Goal: Task Accomplishment & Management: Manage account settings

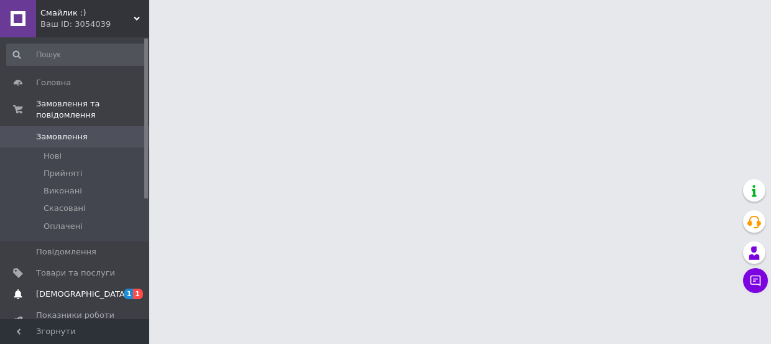
click at [128, 288] on span "1" at bounding box center [129, 293] width 10 height 11
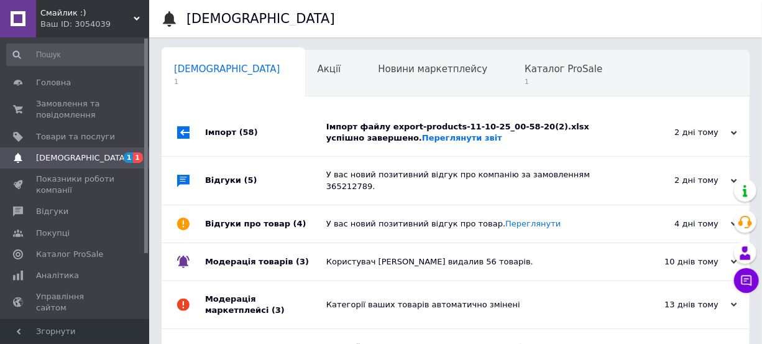
scroll to position [0, 6]
click at [518, 68] on span "Каталог ProSale" at bounding box center [557, 68] width 78 height 11
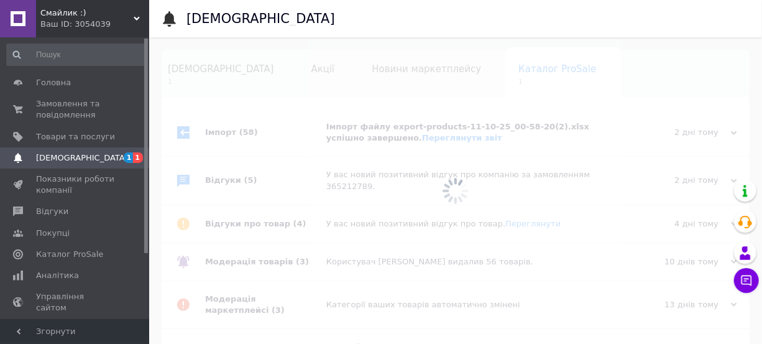
scroll to position [0, 27]
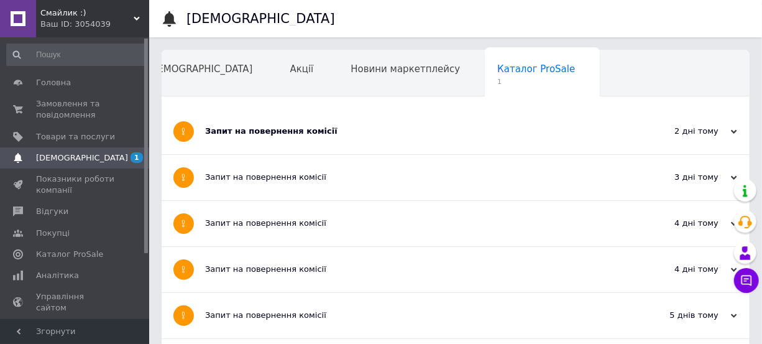
click at [326, 146] on div "Запит на повернення комісії" at bounding box center [409, 131] width 408 height 45
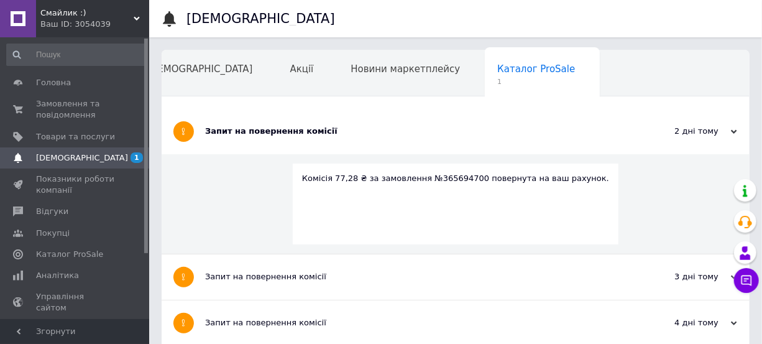
click at [384, 196] on div "Комісія 77,28 ₴ за замовлення №365694700 повернута на ваш рахунок." at bounding box center [456, 203] width 326 height 81
click at [62, 103] on span "Замовлення та повідомлення" at bounding box center [75, 109] width 79 height 22
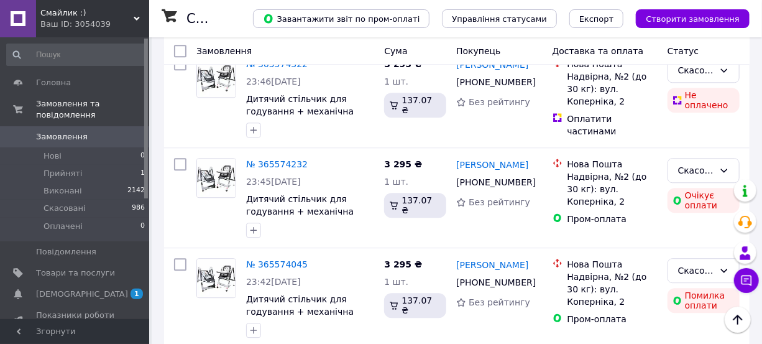
scroll to position [1469, 0]
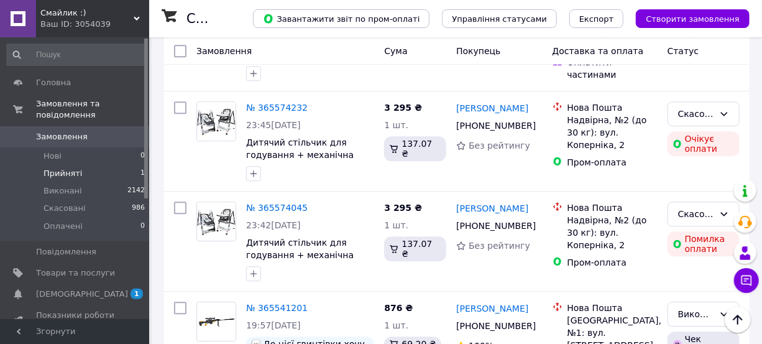
click at [88, 165] on li "Прийняті 1" at bounding box center [76, 173] width 152 height 17
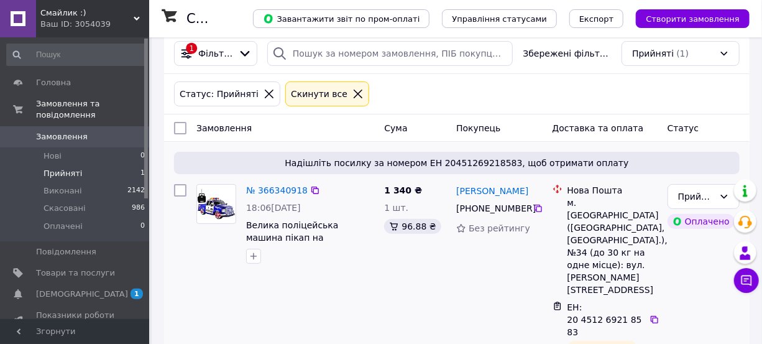
scroll to position [56, 0]
click at [75, 267] on span "Товари та послуги" at bounding box center [75, 272] width 79 height 11
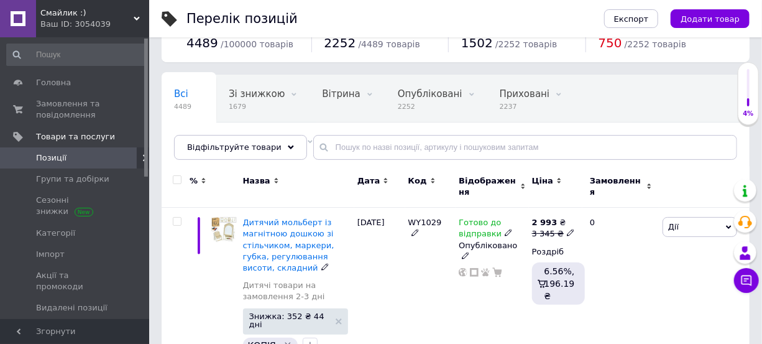
scroll to position [56, 0]
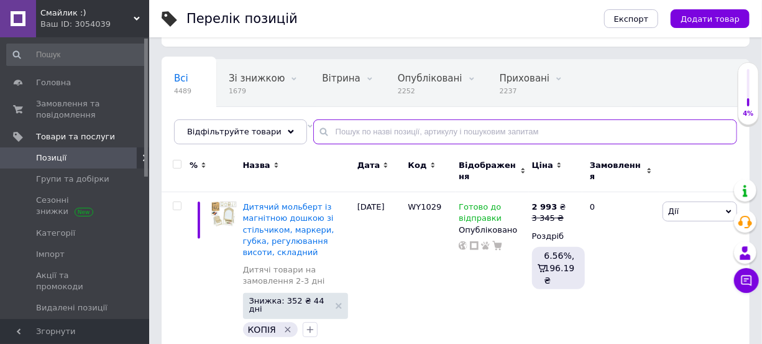
click at [353, 122] on input "text" at bounding box center [525, 131] width 424 height 25
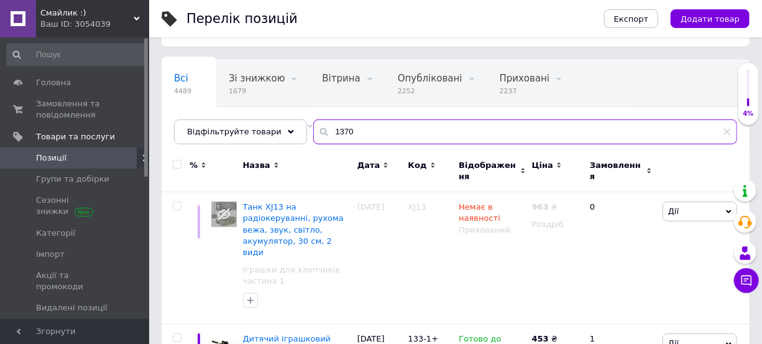
type input "1370"
click at [484, 162] on span "Відображення" at bounding box center [488, 171] width 58 height 22
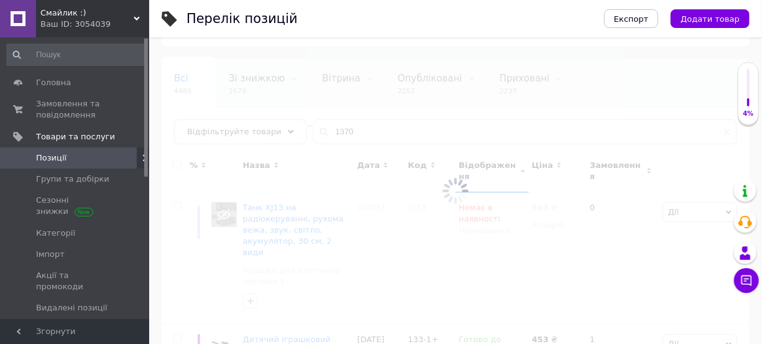
scroll to position [29, 0]
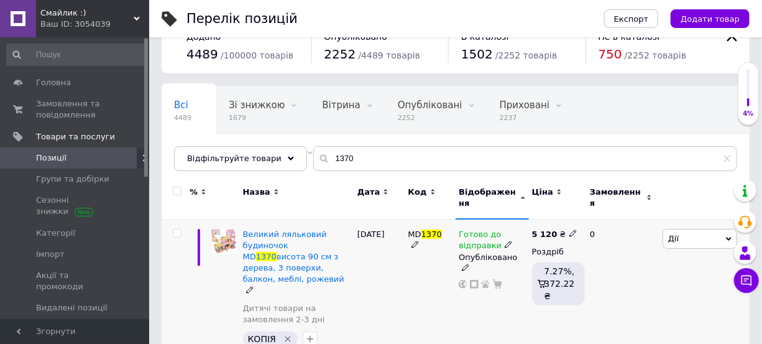
drag, startPoint x: 503, startPoint y: 236, endPoint x: 528, endPoint y: 260, distance: 34.3
click at [505, 241] on icon at bounding box center [508, 244] width 7 height 7
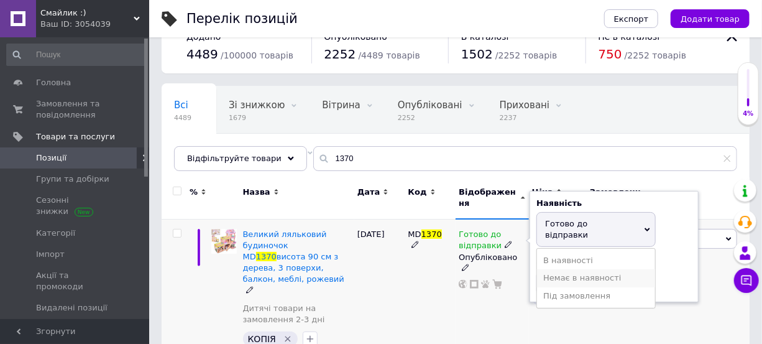
click at [574, 269] on li "Немає в наявності" at bounding box center [596, 277] width 118 height 17
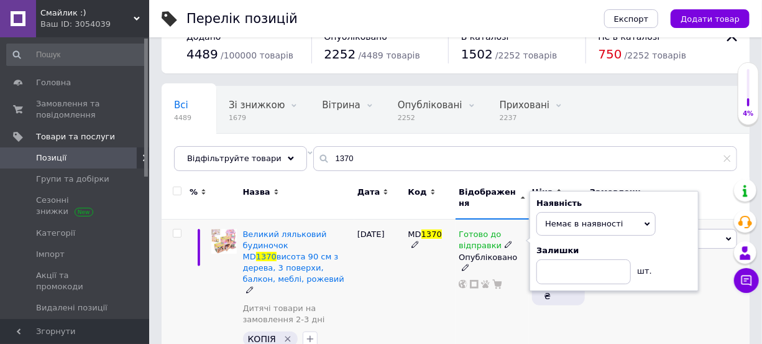
click at [500, 294] on div "Готово до відправки Наявність Немає в наявності В наявності Під замовлення Гото…" at bounding box center [492, 290] width 73 height 143
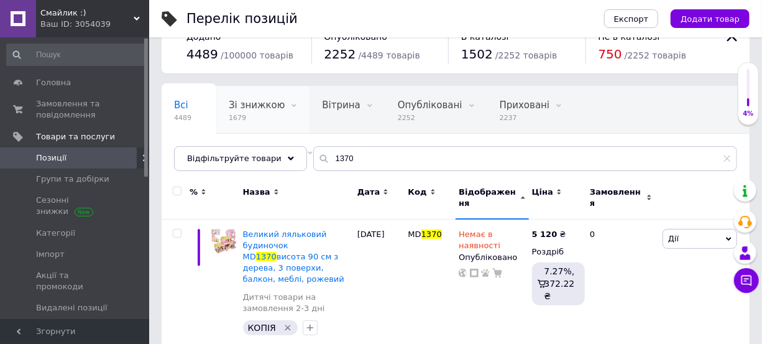
click at [251, 118] on span "1679" at bounding box center [257, 117] width 56 height 9
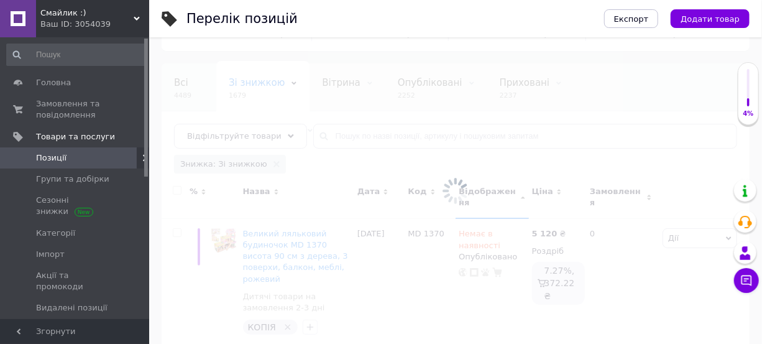
scroll to position [0, 54]
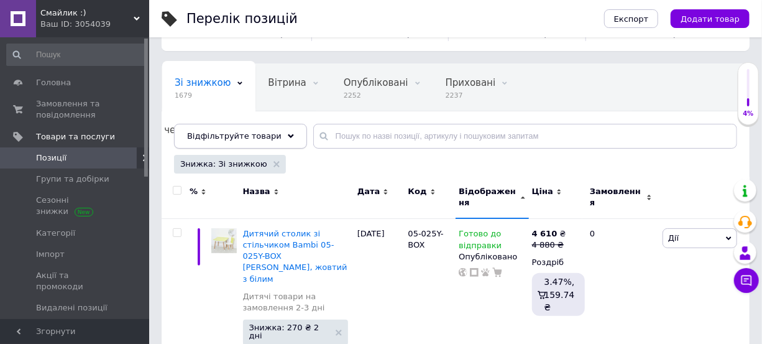
click at [250, 137] on span "Відфільтруйте товари" at bounding box center [234, 135] width 94 height 9
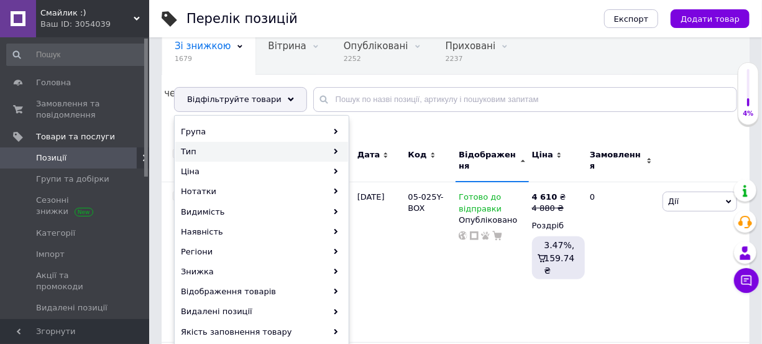
scroll to position [108, 0]
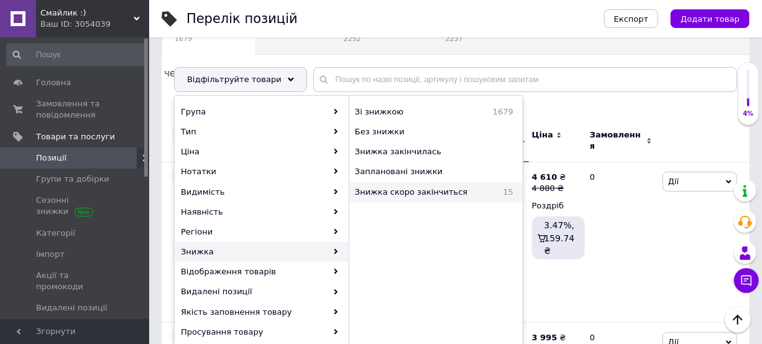
click at [392, 194] on span "Знижка скоро закінчиться" at bounding box center [424, 191] width 138 height 11
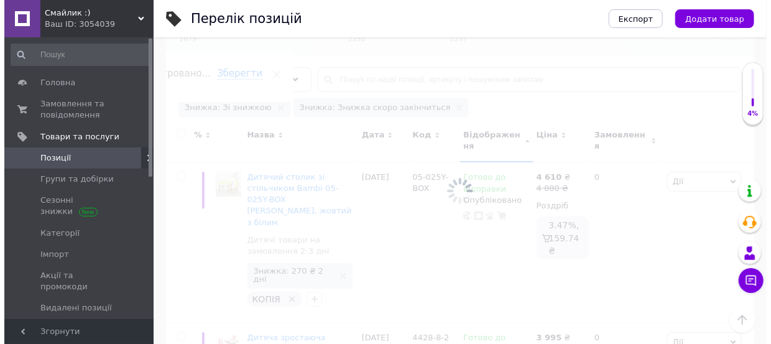
scroll to position [0, 218]
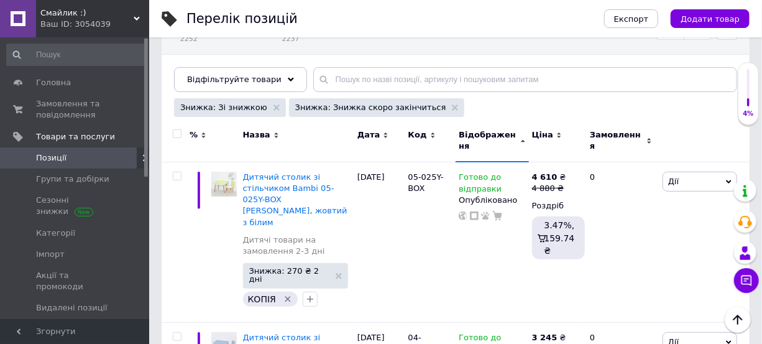
click at [177, 135] on input "checkbox" at bounding box center [177, 134] width 8 height 8
checkbox input "true"
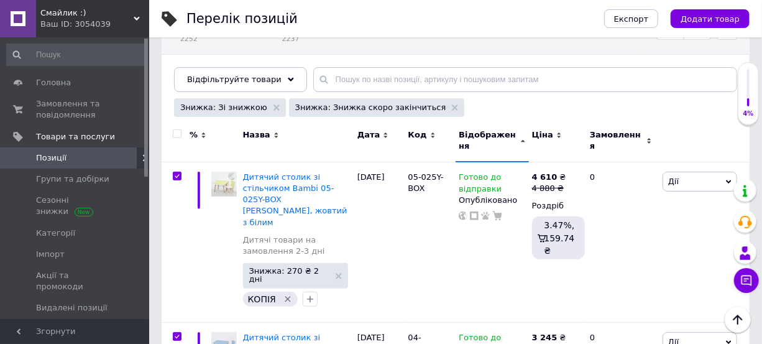
checkbox input "true"
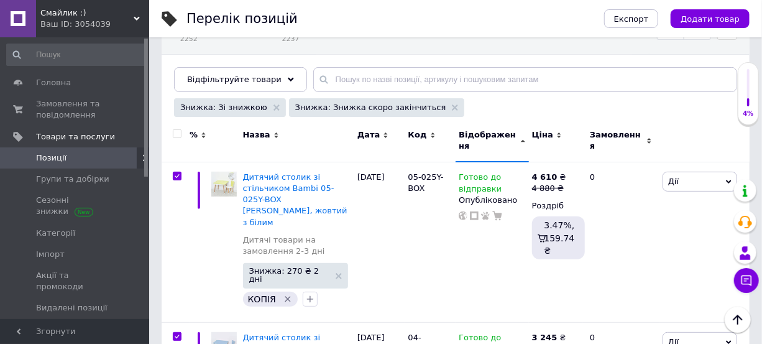
checkbox input "true"
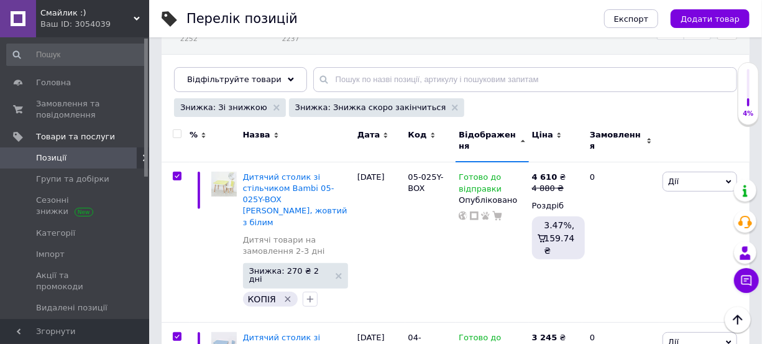
checkbox input "true"
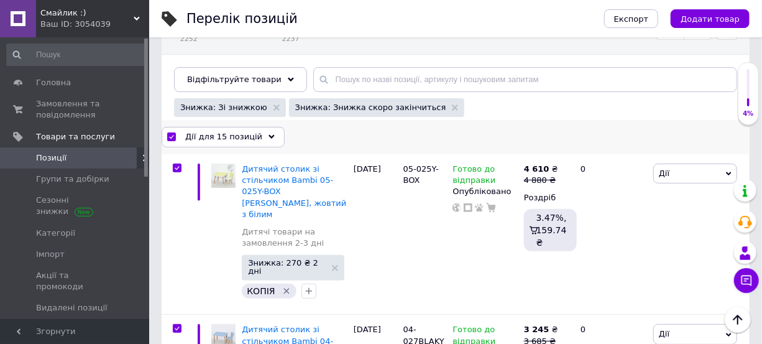
click at [221, 135] on span "Дії для 15 позицій" at bounding box center [223, 136] width 77 height 11
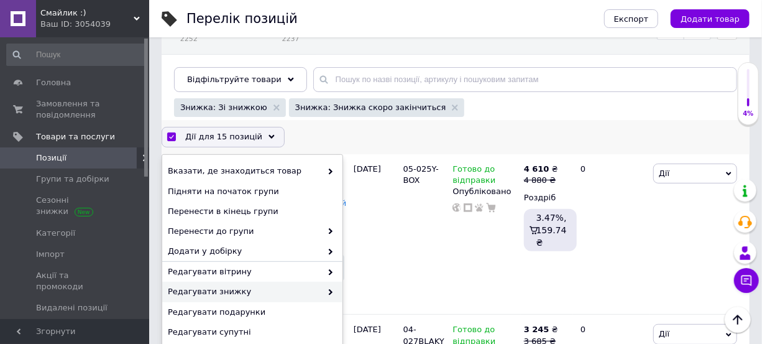
click at [231, 286] on span "Редагувати знижку" at bounding box center [245, 291] width 154 height 11
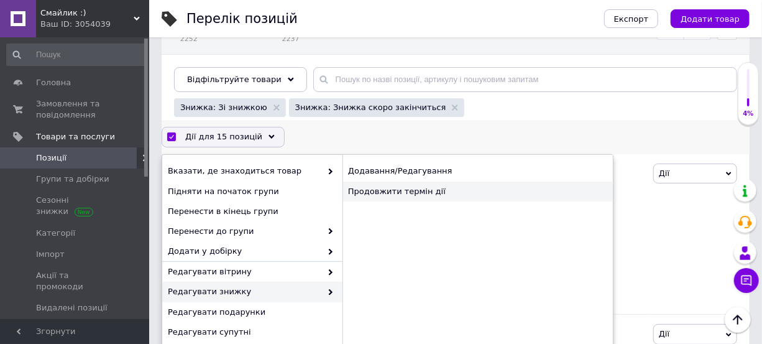
click at [420, 185] on div "Продовжити термін дії" at bounding box center [477, 192] width 270 height 20
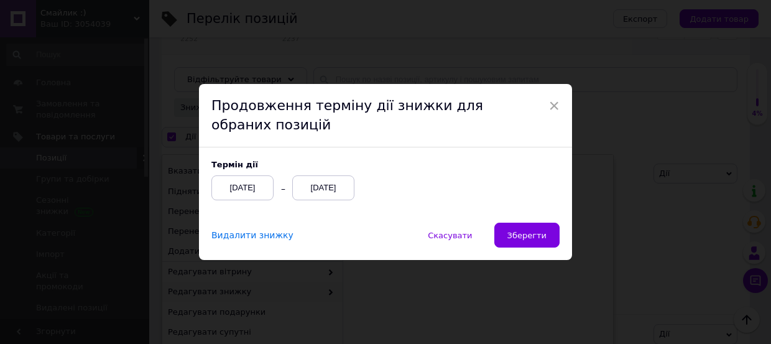
click at [339, 188] on div "[DATE]" at bounding box center [323, 187] width 62 height 25
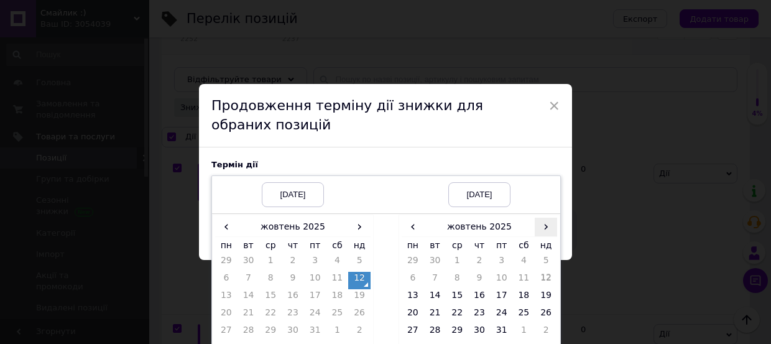
click at [540, 226] on span "›" at bounding box center [546, 227] width 22 height 18
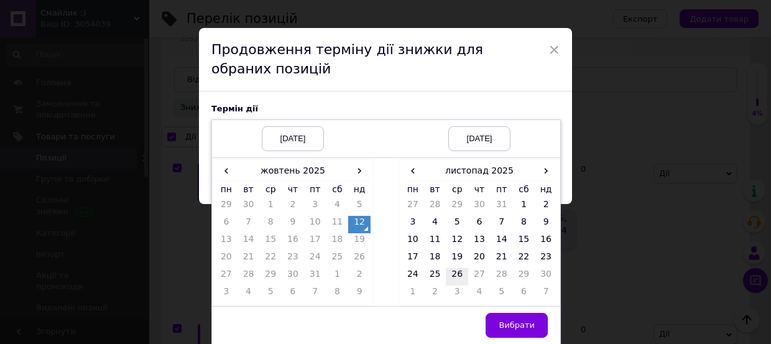
click at [452, 273] on td "26" at bounding box center [457, 276] width 22 height 17
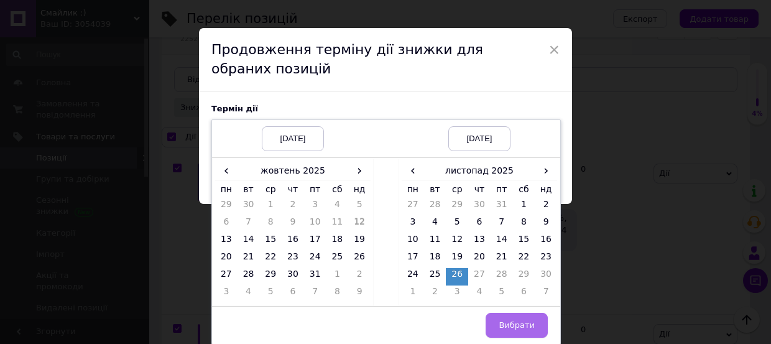
click at [497, 318] on button "Вибрати" at bounding box center [516, 325] width 62 height 25
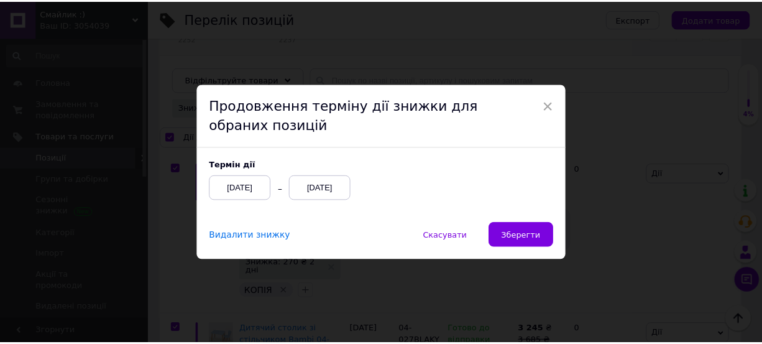
scroll to position [0, 0]
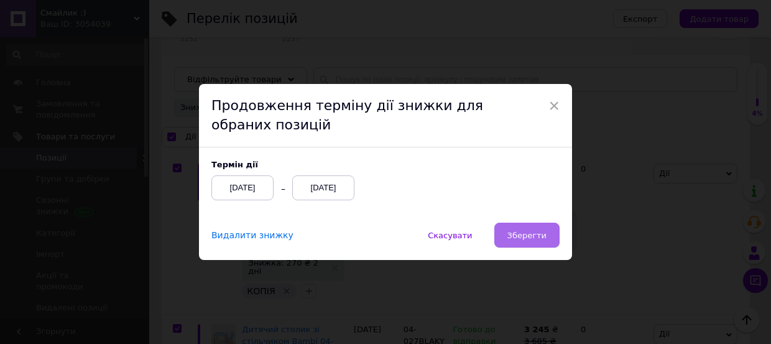
click at [538, 226] on button "Зберегти" at bounding box center [526, 235] width 65 height 25
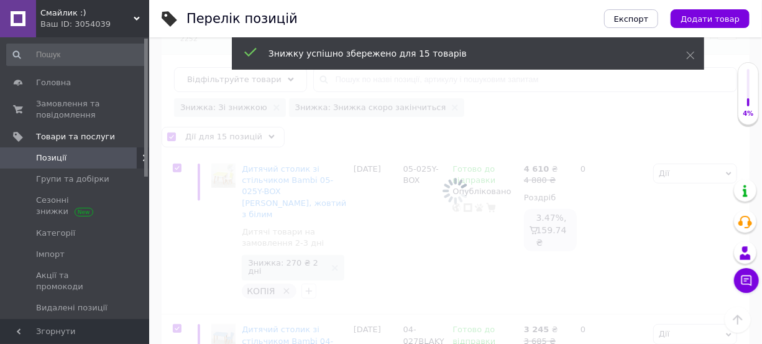
scroll to position [0, 218]
checkbox input "false"
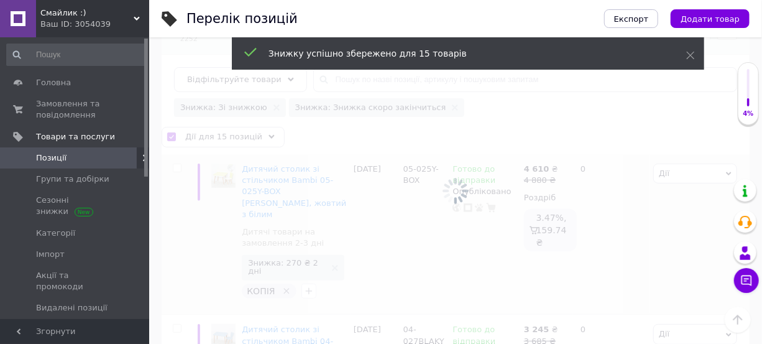
checkbox input "false"
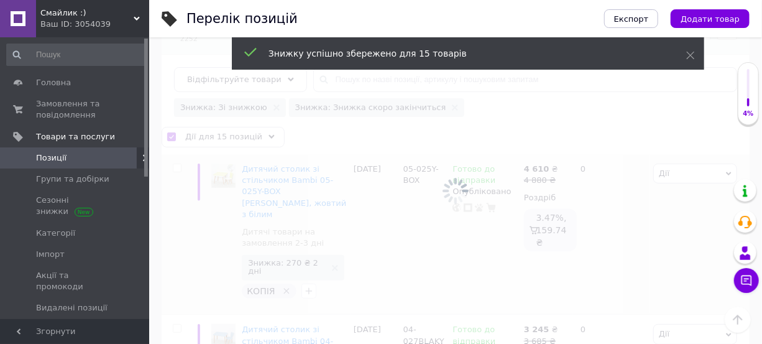
checkbox input "false"
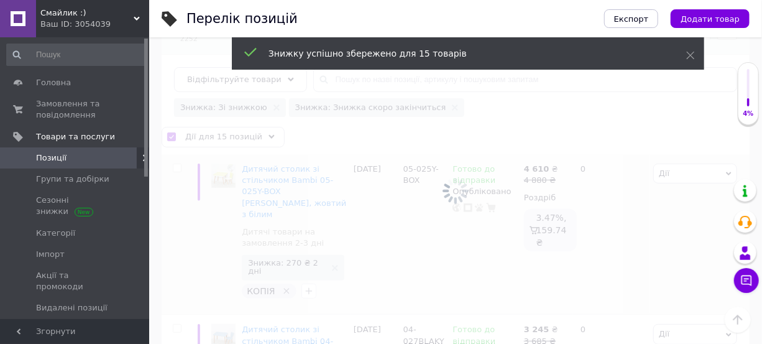
checkbox input "false"
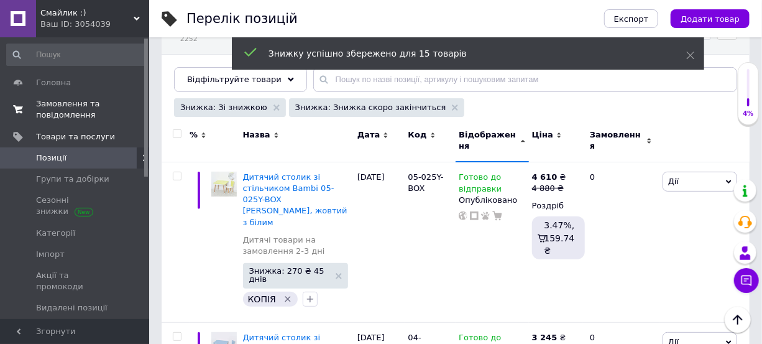
click at [62, 113] on span "Замовлення та повідомлення" at bounding box center [75, 109] width 79 height 22
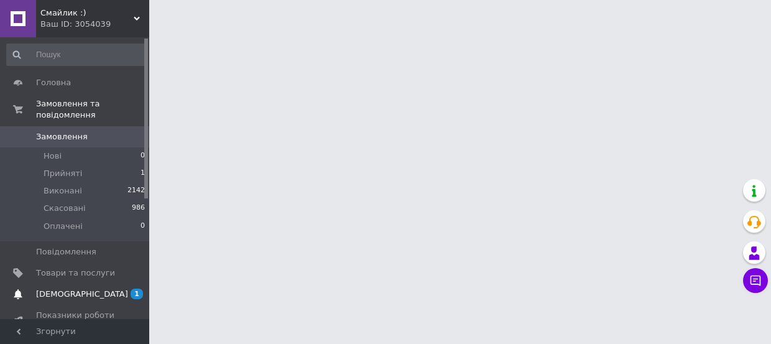
click at [110, 288] on span "[DEMOGRAPHIC_DATA]" at bounding box center [75, 293] width 79 height 11
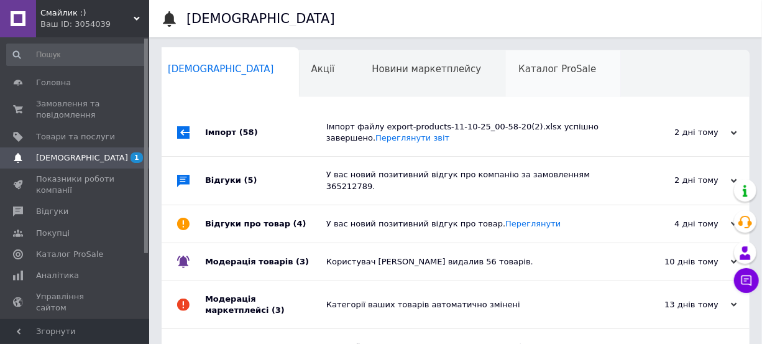
click at [518, 66] on span "Каталог ProSale" at bounding box center [557, 68] width 78 height 11
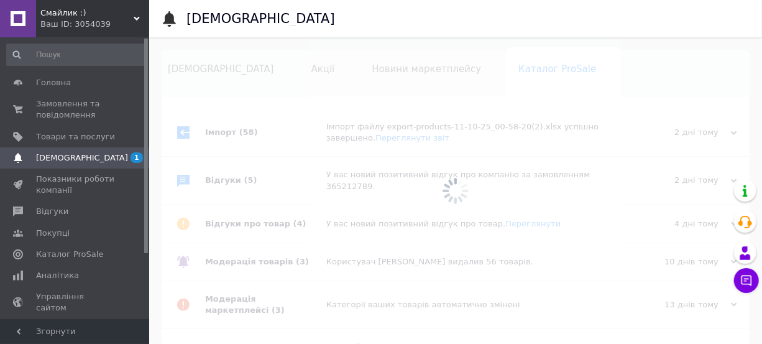
scroll to position [0, 27]
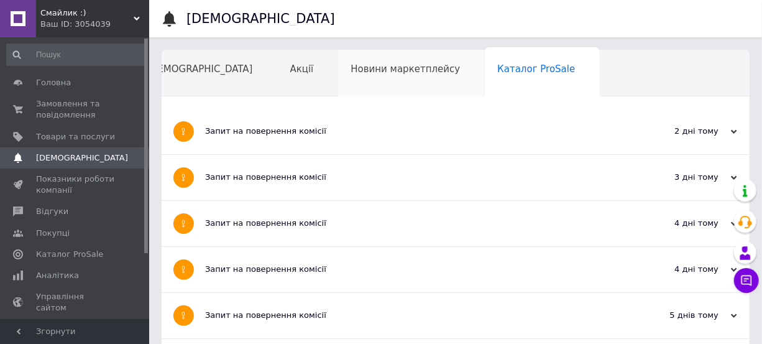
click at [338, 78] on div "Новини маркетплейсу" at bounding box center [411, 73] width 147 height 47
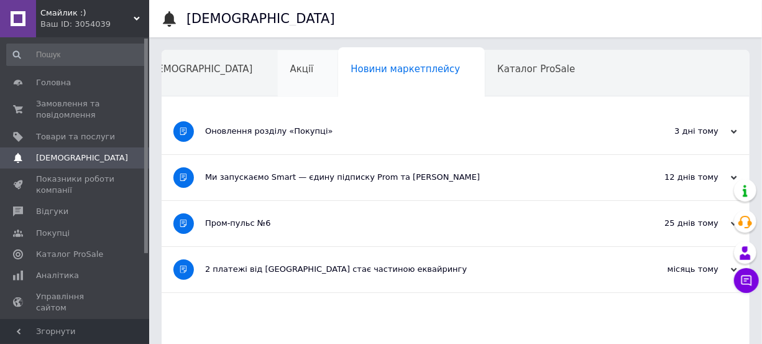
click at [278, 81] on div "Акції" at bounding box center [308, 73] width 61 height 47
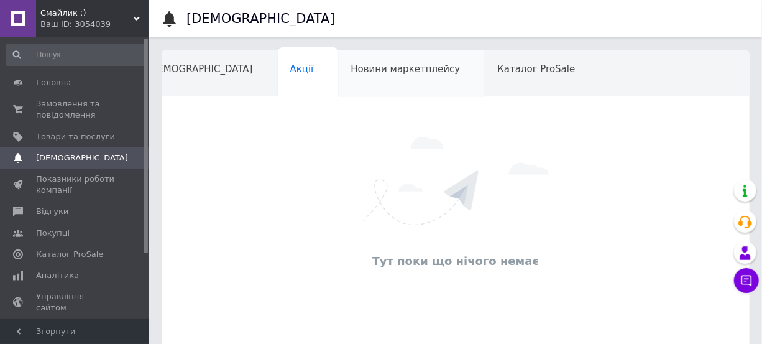
click at [351, 73] on span "Новини маркетплейсу" at bounding box center [405, 68] width 109 height 11
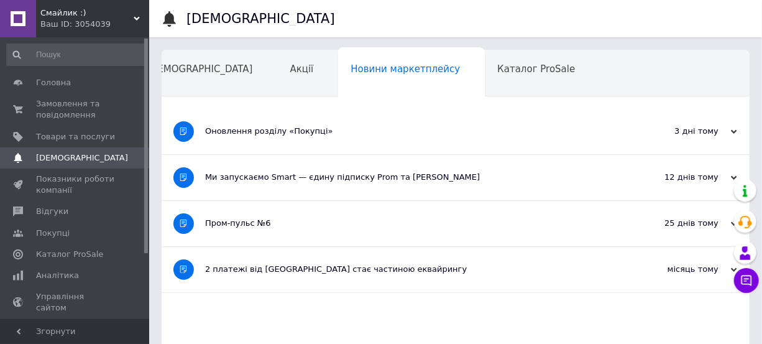
click at [333, 267] on div "2 платежі від [GEOGRAPHIC_DATA] стає частиною еквайрингу" at bounding box center [409, 269] width 408 height 11
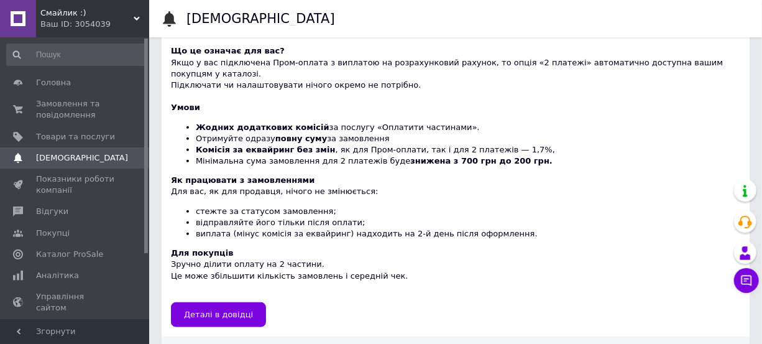
scroll to position [291, 0]
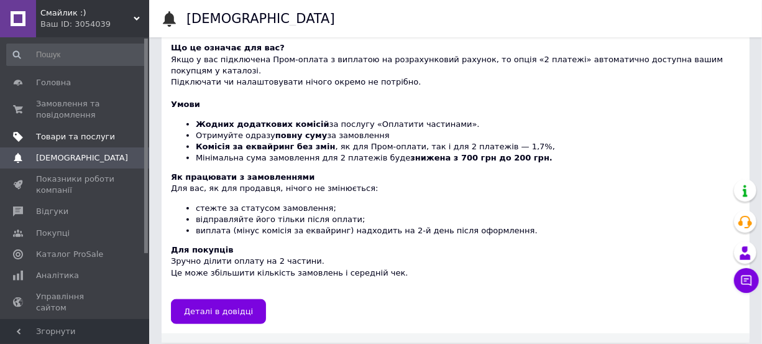
click at [86, 137] on span "Товари та послуги" at bounding box center [75, 136] width 79 height 11
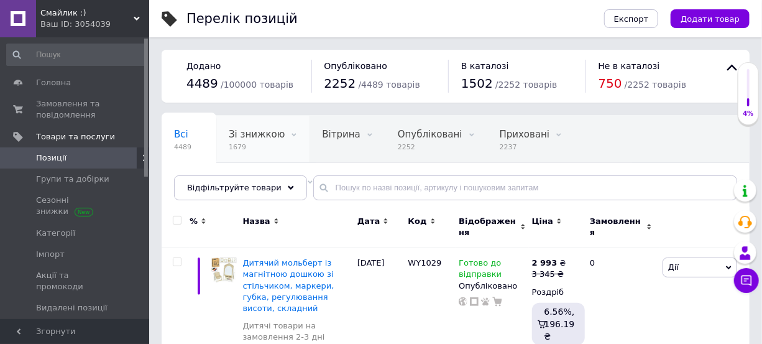
click at [251, 193] on div "Відфільтруйте товари" at bounding box center [240, 187] width 133 height 25
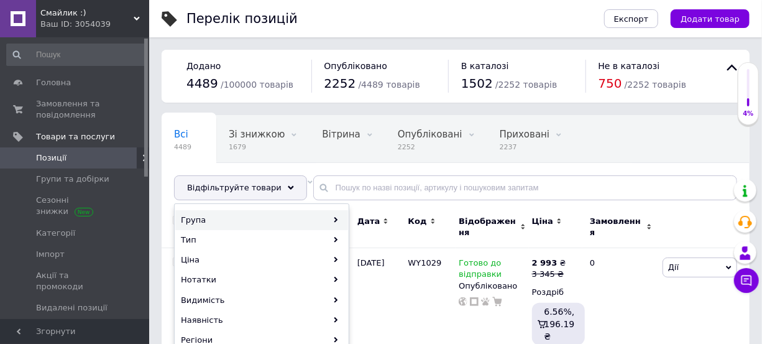
scroll to position [56, 0]
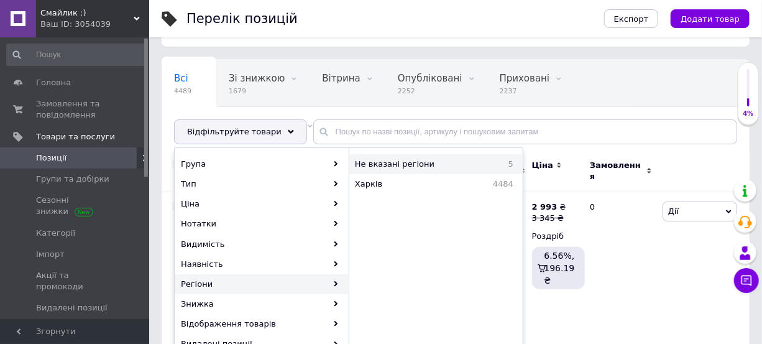
click at [416, 162] on span "Не вказані регіони" at bounding box center [424, 164] width 139 height 11
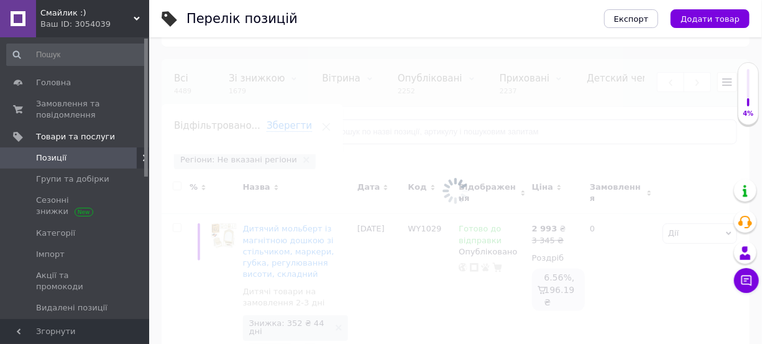
scroll to position [0, 218]
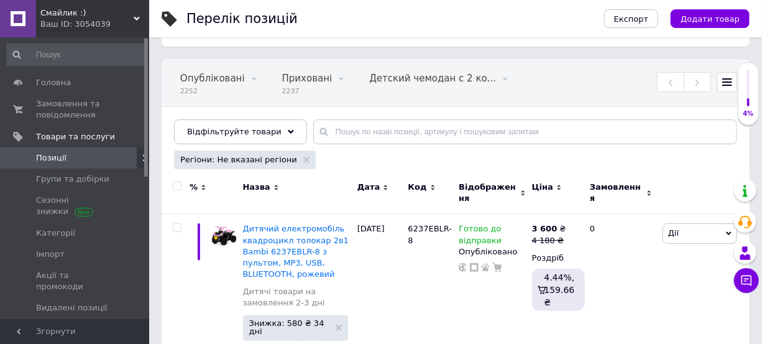
click at [182, 187] on div at bounding box center [177, 186] width 25 height 9
click at [177, 183] on input "checkbox" at bounding box center [177, 186] width 8 height 8
checkbox input "true"
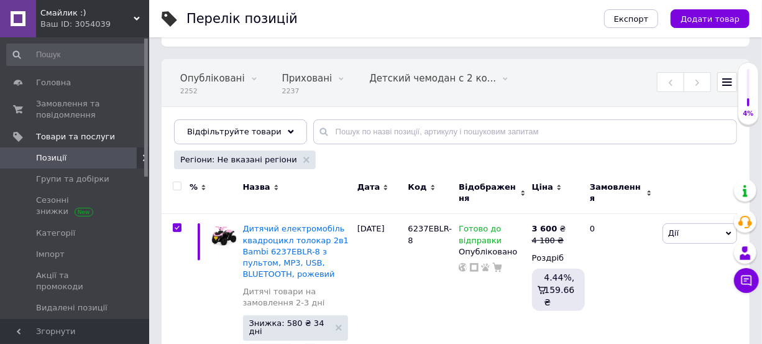
checkbox input "true"
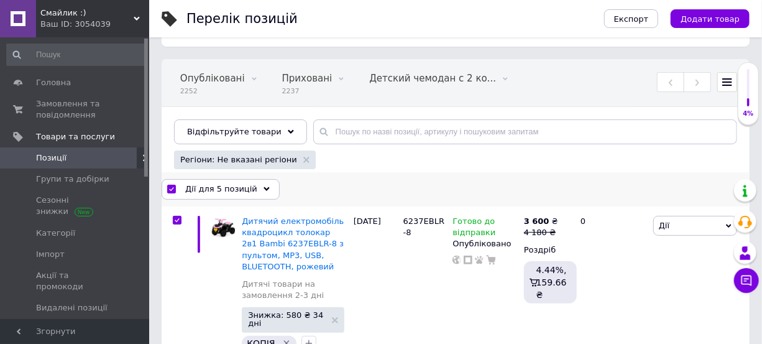
click at [239, 191] on span "Дії для 5 позицій" at bounding box center [221, 188] width 72 height 11
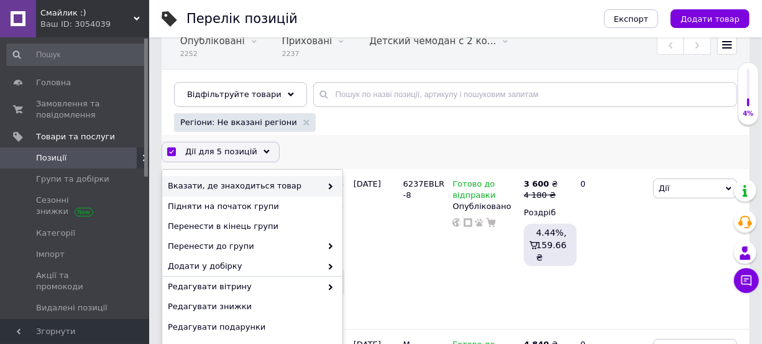
scroll to position [169, 0]
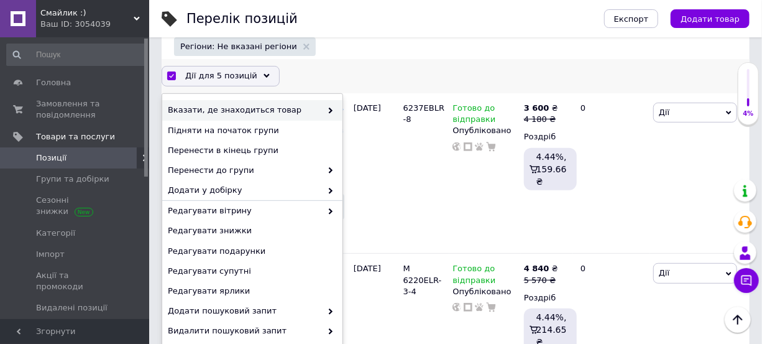
click at [267, 106] on span "Вказати, де знаходиться товар" at bounding box center [245, 109] width 154 height 11
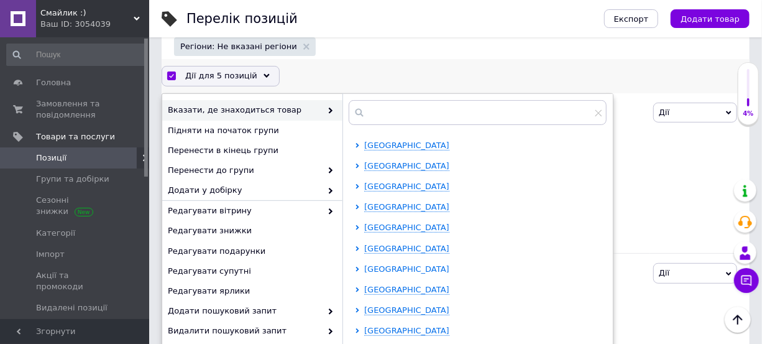
scroll to position [243, 0]
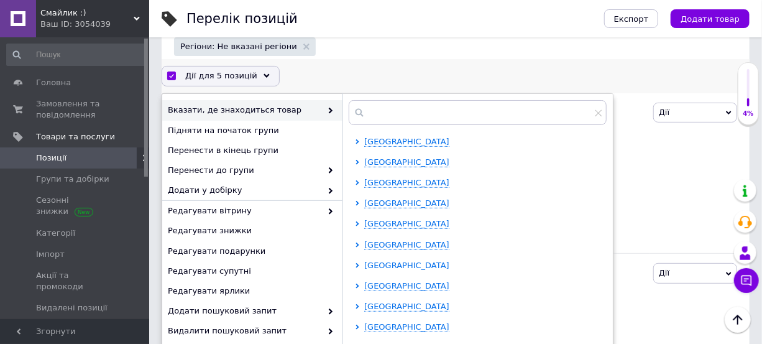
click at [408, 260] on span "[GEOGRAPHIC_DATA]" at bounding box center [406, 264] width 85 height 9
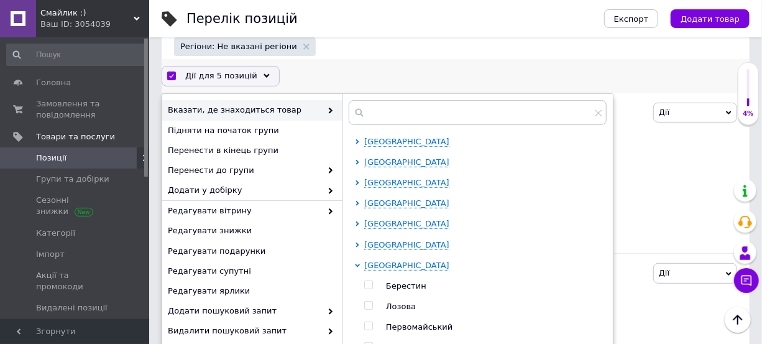
scroll to position [300, 0]
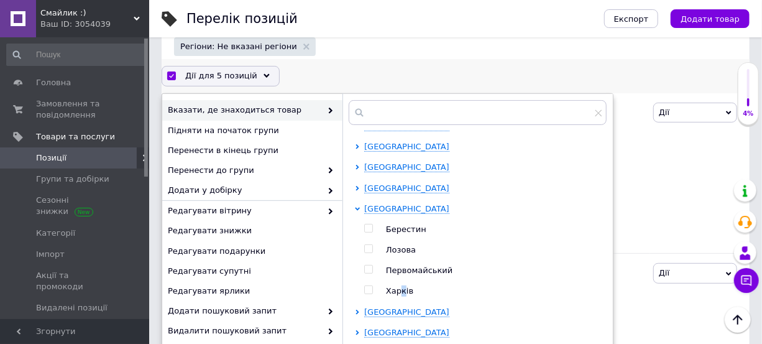
click at [401, 287] on span "Харків" at bounding box center [399, 290] width 27 height 9
checkbox input "true"
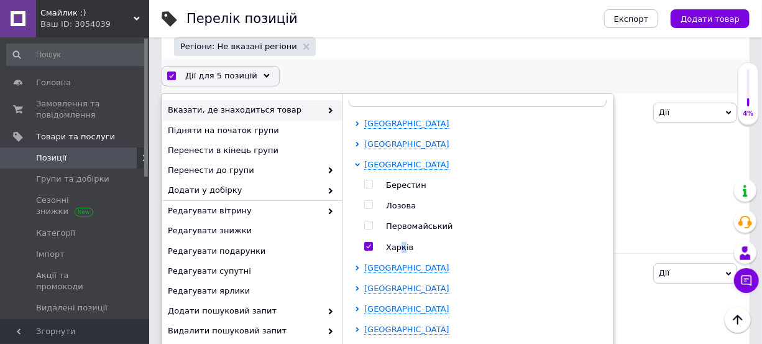
scroll to position [81, 0]
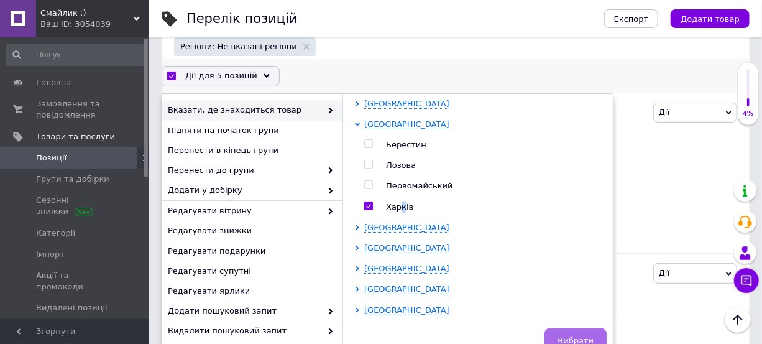
click at [569, 336] on span "Вибрати" at bounding box center [576, 340] width 36 height 9
checkbox input "false"
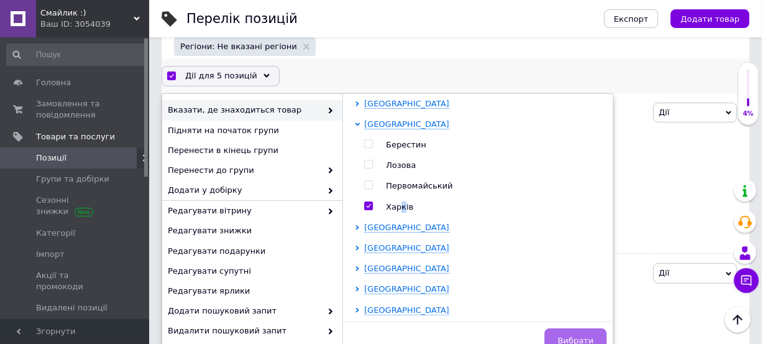
checkbox input "false"
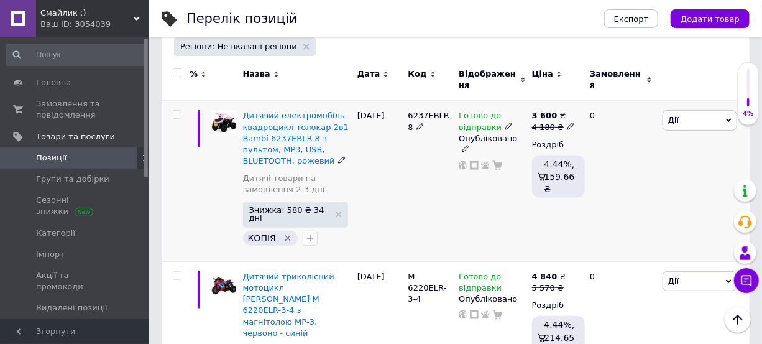
scroll to position [0, 0]
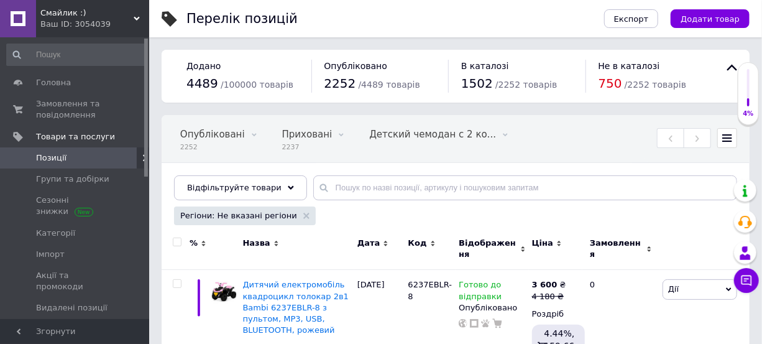
click at [76, 149] on link "Позиції" at bounding box center [76, 157] width 152 height 21
click at [68, 113] on span "Замовлення та повідомлення" at bounding box center [75, 109] width 79 height 22
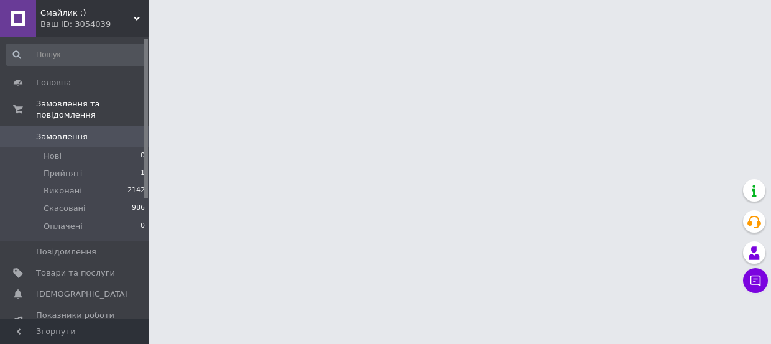
click at [84, 19] on div "Ваш ID: 3054039" at bounding box center [94, 24] width 109 height 11
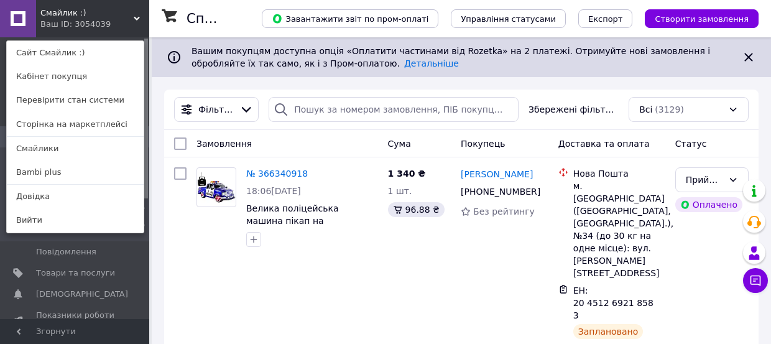
click at [67, 8] on span "Смайлик :)" at bounding box center [86, 12] width 93 height 11
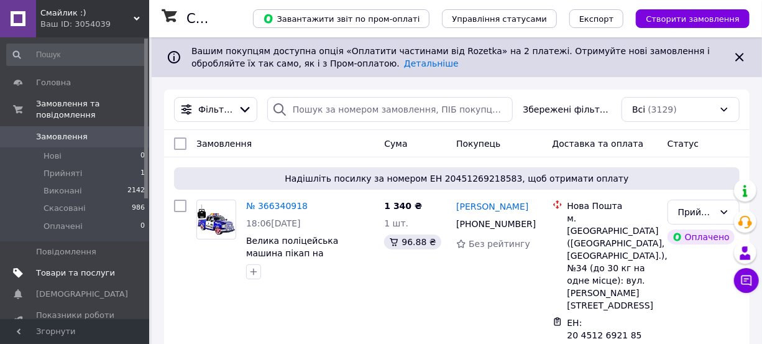
click at [78, 267] on span "Товари та послуги" at bounding box center [75, 272] width 79 height 11
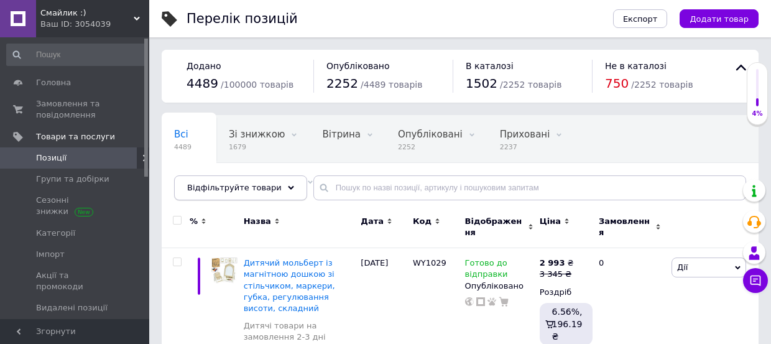
click at [273, 191] on div "Відфільтруйте товари" at bounding box center [240, 187] width 133 height 25
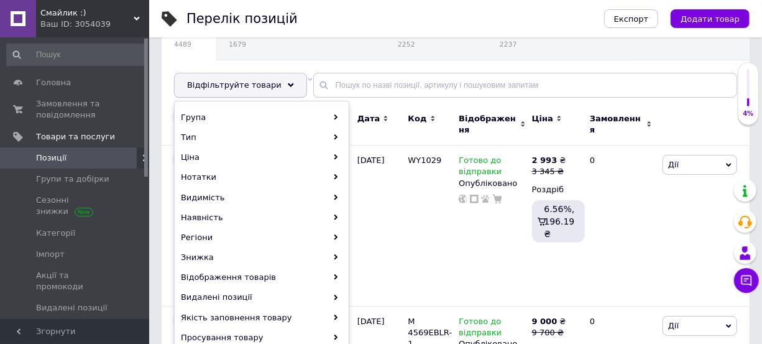
scroll to position [113, 0]
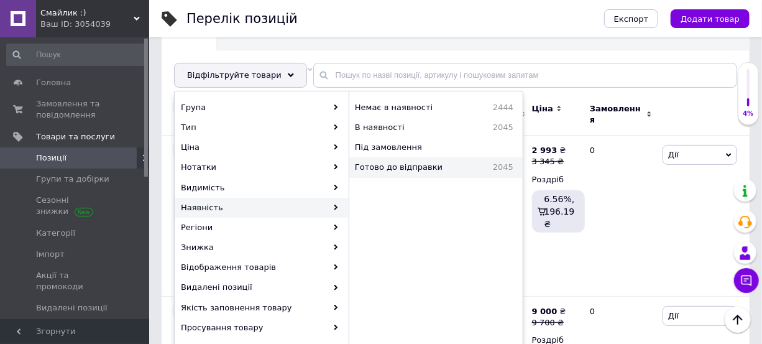
click at [413, 163] on span "Готово до відправки" at bounding box center [415, 167] width 121 height 11
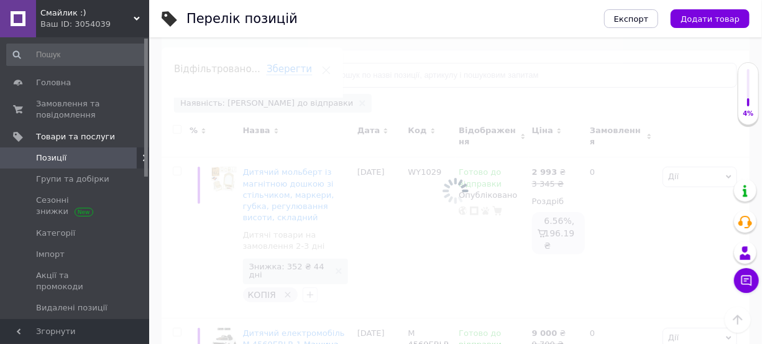
scroll to position [0, 218]
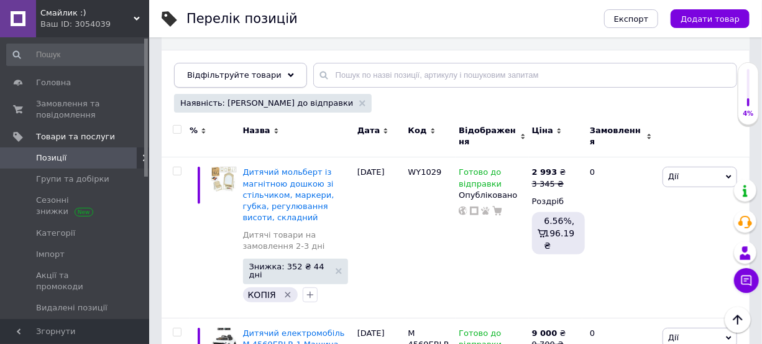
click at [270, 79] on div "Відфільтруйте товари" at bounding box center [240, 75] width 133 height 25
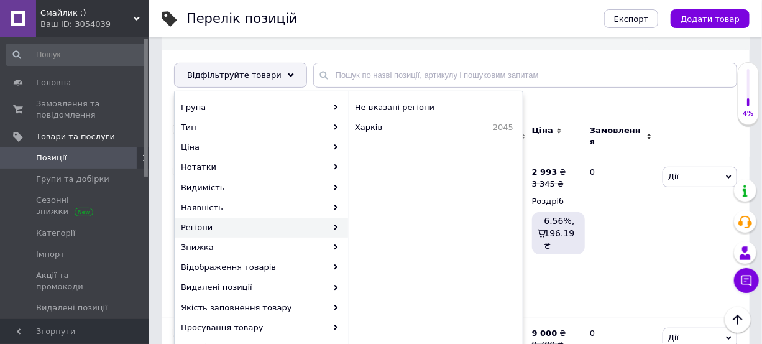
click at [64, 23] on div "Ваш ID: 3054039" at bounding box center [94, 24] width 109 height 11
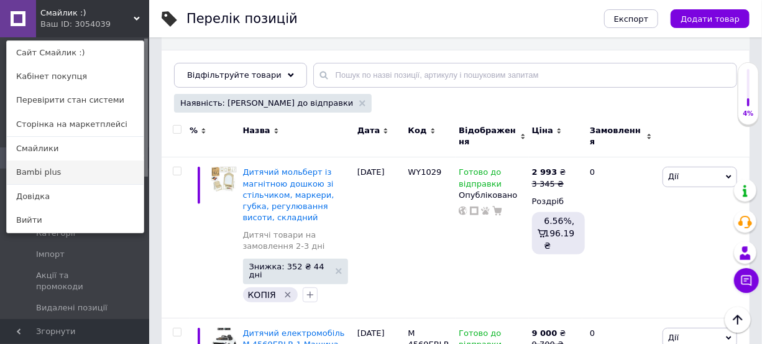
click at [50, 173] on link "Bambi plus" at bounding box center [75, 172] width 137 height 24
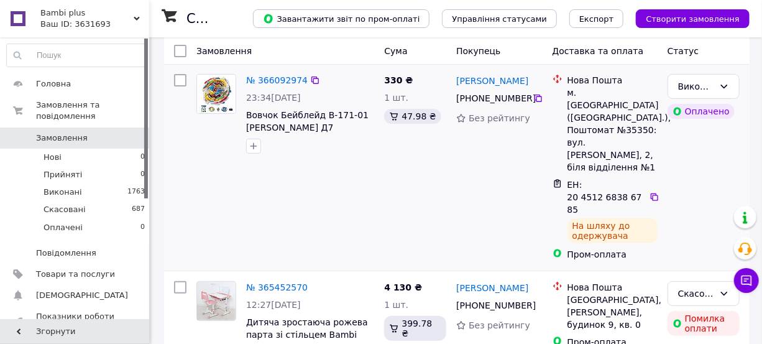
scroll to position [113, 0]
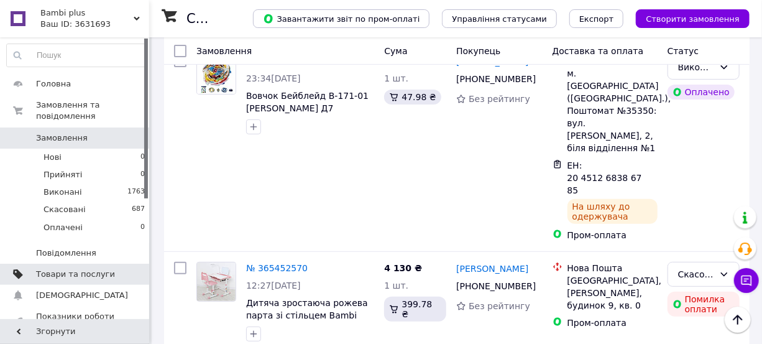
click at [93, 269] on span "Товари та послуги" at bounding box center [75, 274] width 79 height 11
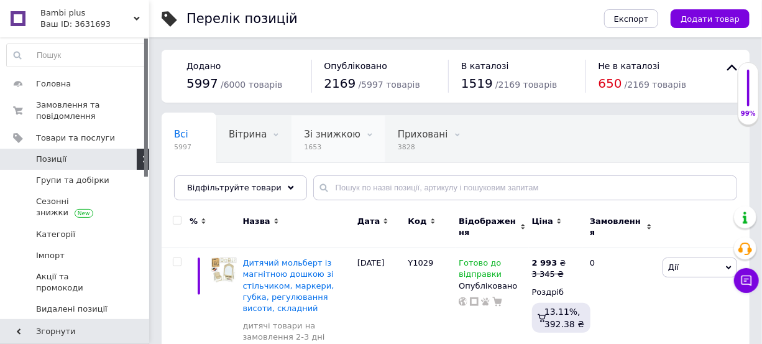
click at [319, 136] on span "Зі знижкою" at bounding box center [332, 134] width 56 height 11
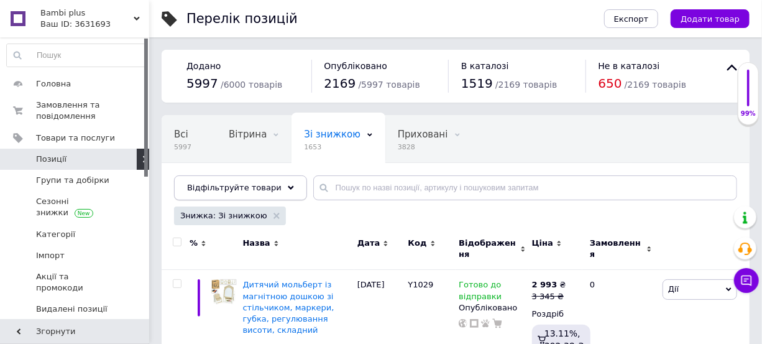
click at [246, 190] on span "Відфільтруйте товари" at bounding box center [234, 187] width 94 height 9
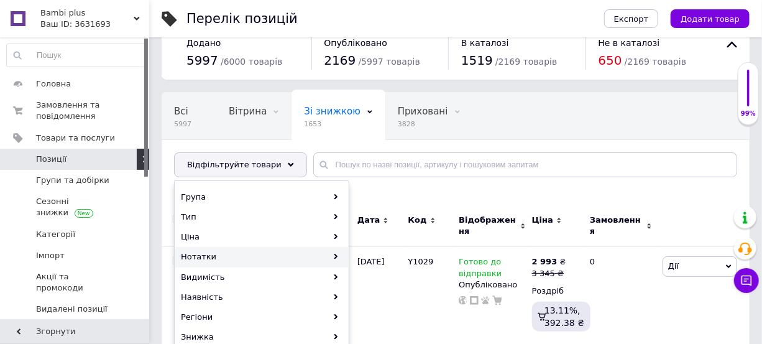
scroll to position [113, 0]
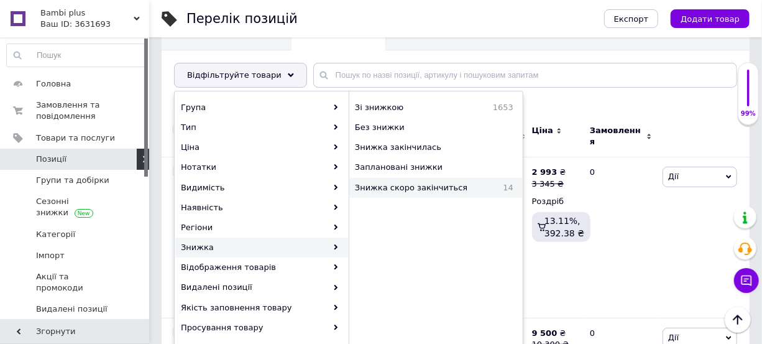
click at [403, 190] on span "Знижка скоро закінчиться" at bounding box center [424, 187] width 138 height 11
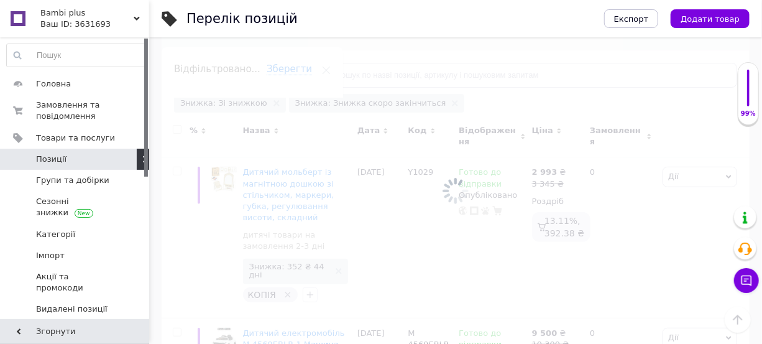
scroll to position [0, 71]
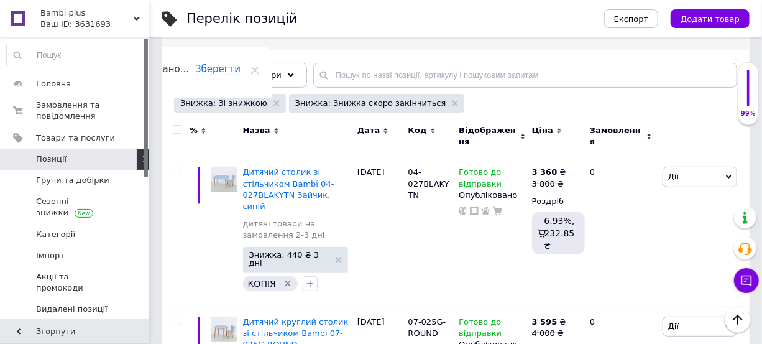
click at [175, 126] on input "checkbox" at bounding box center [177, 130] width 8 height 8
checkbox input "true"
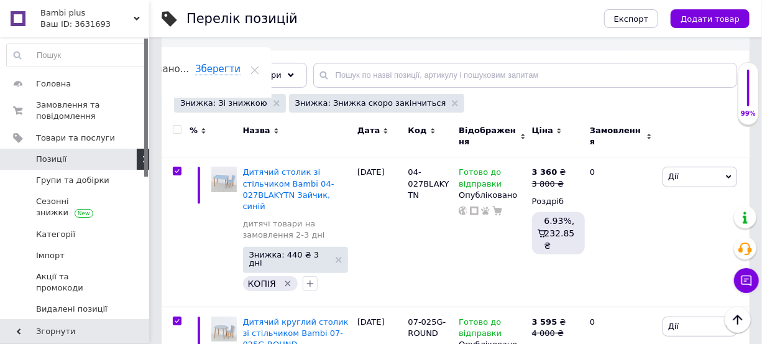
checkbox input "true"
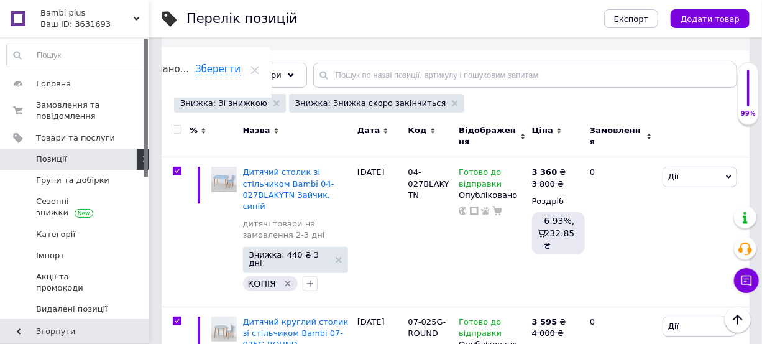
checkbox input "true"
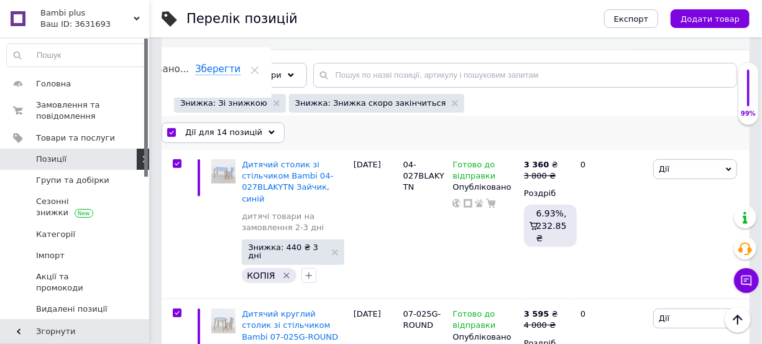
click at [236, 133] on span "Дії для 14 позицій" at bounding box center [223, 132] width 77 height 11
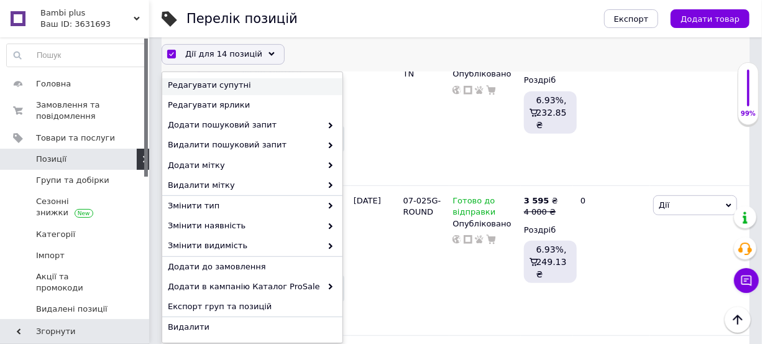
scroll to position [108, 0]
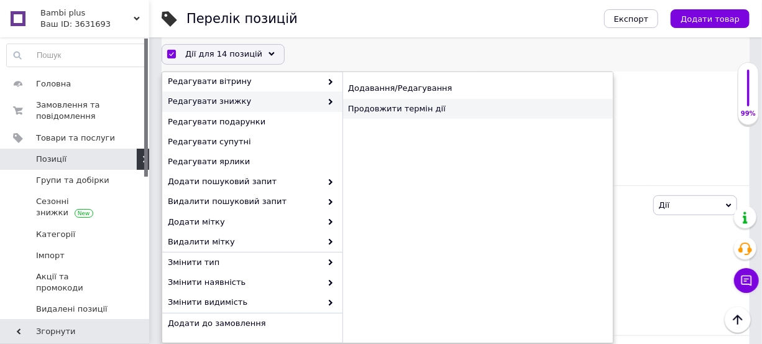
click at [374, 113] on div "Продовжити термін дії" at bounding box center [477, 109] width 270 height 20
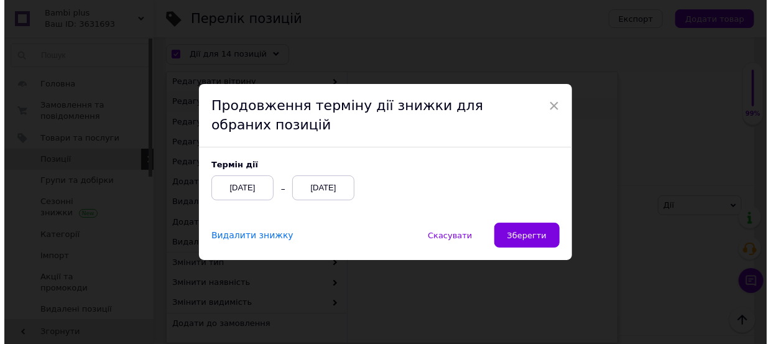
scroll to position [193, 0]
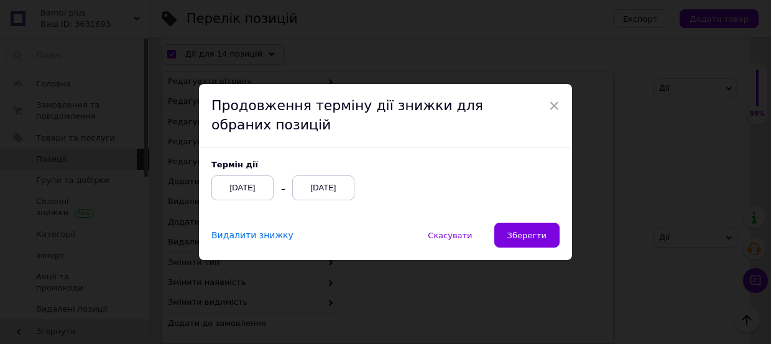
click at [336, 185] on div "[DATE]" at bounding box center [323, 187] width 62 height 25
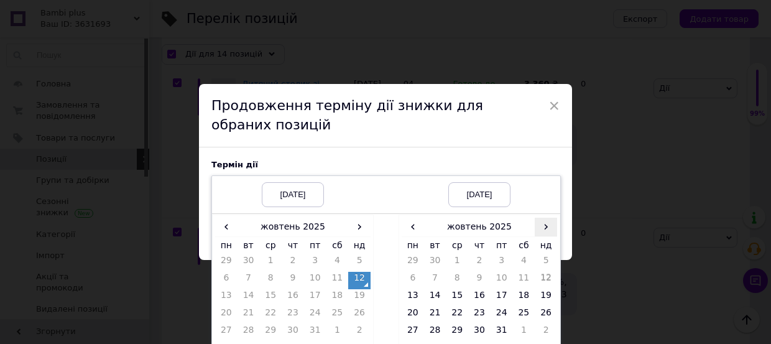
click at [543, 232] on span "›" at bounding box center [546, 227] width 22 height 18
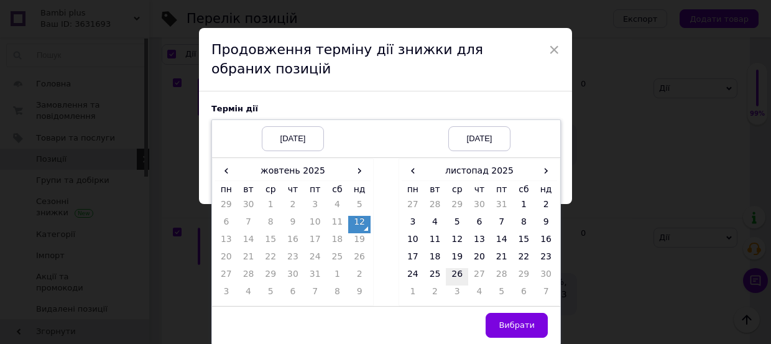
click at [449, 272] on td "26" at bounding box center [457, 276] width 22 height 17
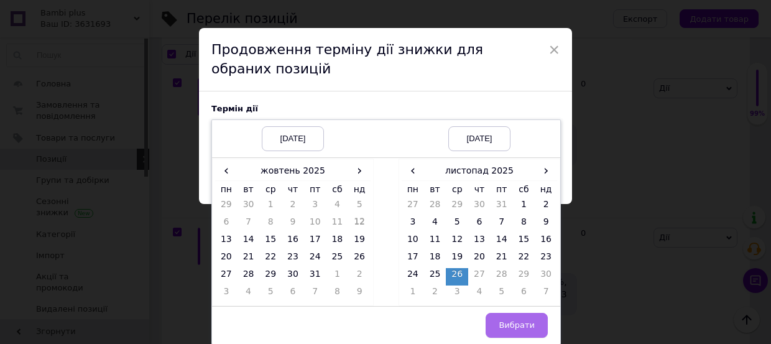
click at [510, 316] on button "Вибрати" at bounding box center [516, 325] width 62 height 25
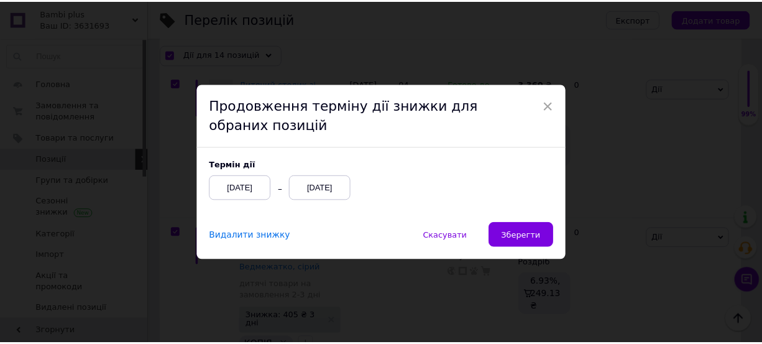
scroll to position [0, 0]
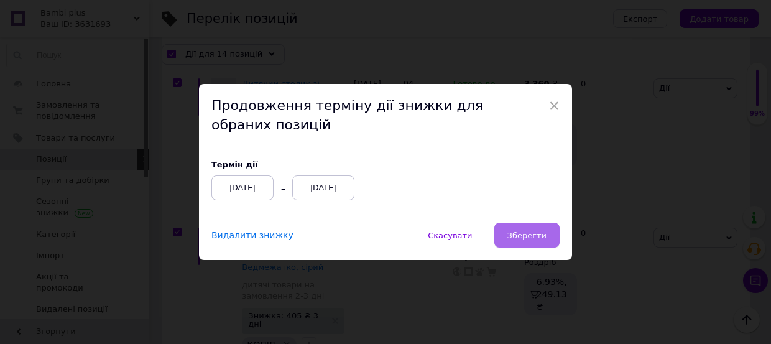
click at [525, 237] on span "Зберегти" at bounding box center [526, 235] width 39 height 9
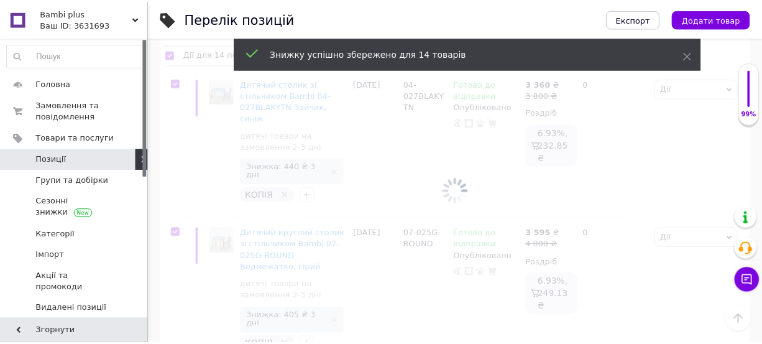
scroll to position [0, 71]
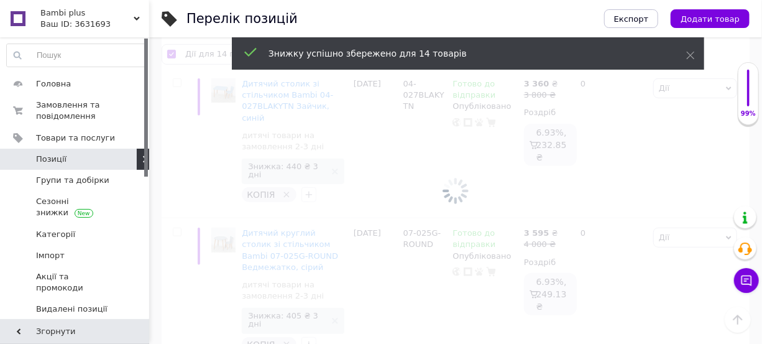
checkbox input "false"
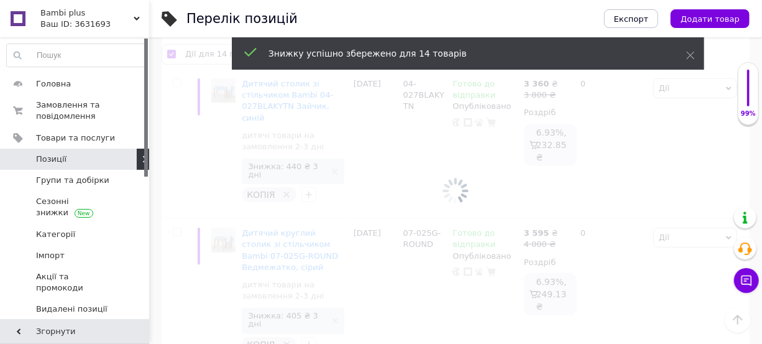
checkbox input "false"
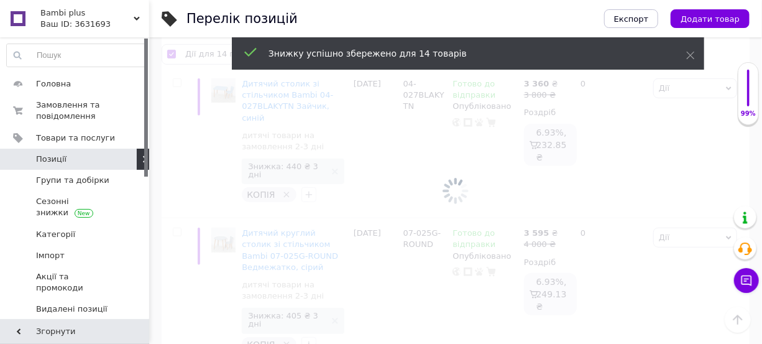
checkbox input "false"
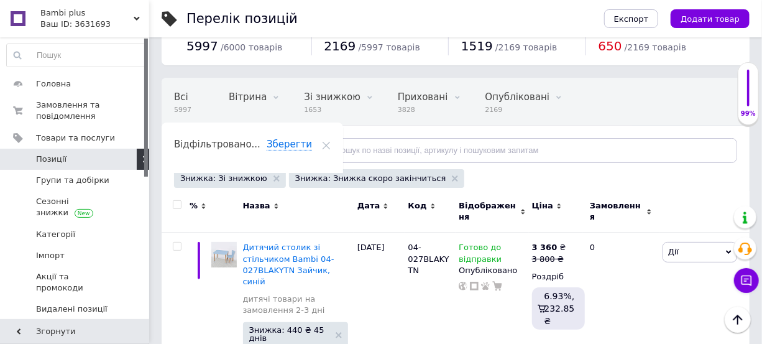
scroll to position [0, 0]
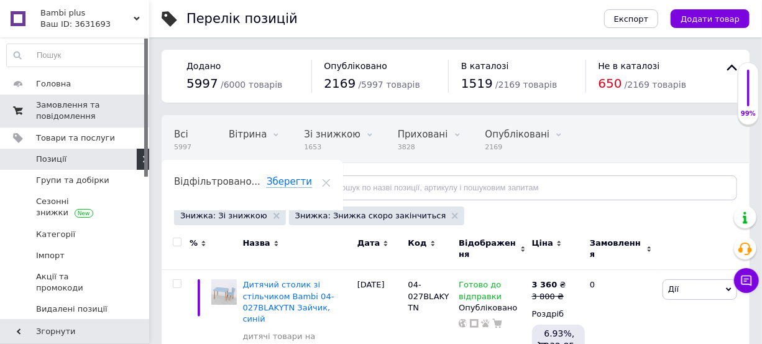
click at [99, 111] on span "Замовлення та повідомлення" at bounding box center [75, 110] width 79 height 22
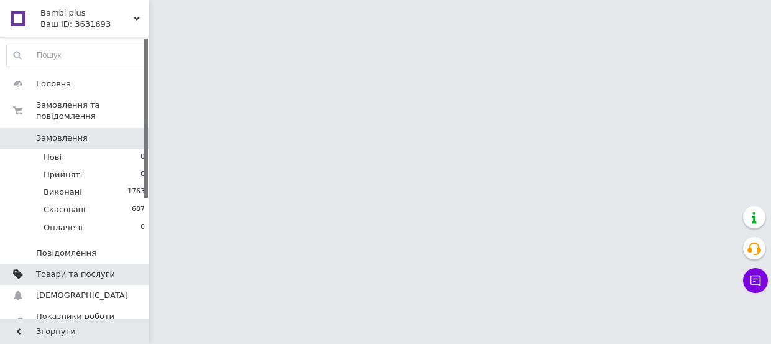
click at [91, 269] on span "Товари та послуги" at bounding box center [75, 274] width 79 height 11
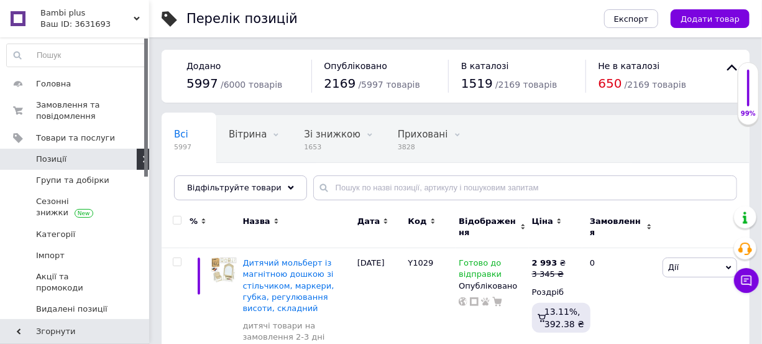
click at [318, 189] on icon at bounding box center [324, 188] width 12 height 12
click at [331, 191] on input "text" at bounding box center [525, 187] width 424 height 25
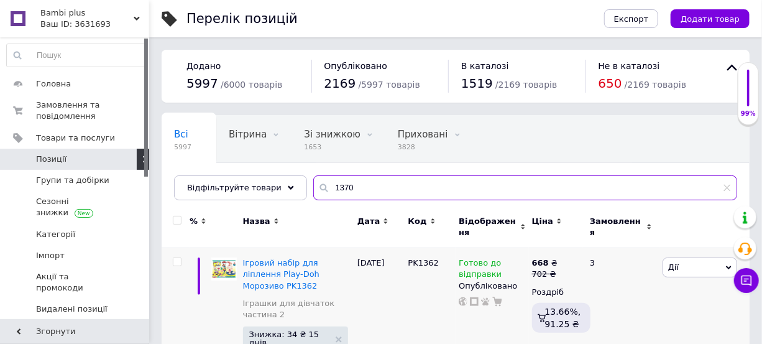
scroll to position [56, 0]
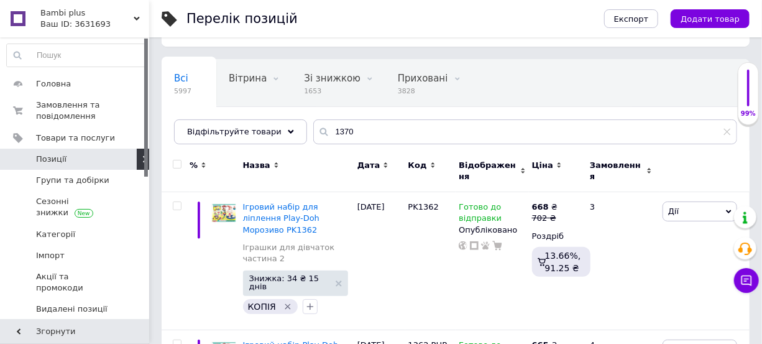
click at [477, 167] on span "Відображення" at bounding box center [488, 171] width 58 height 22
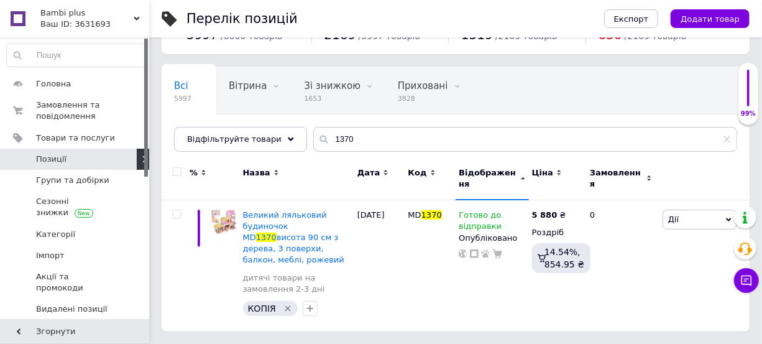
scroll to position [29, 0]
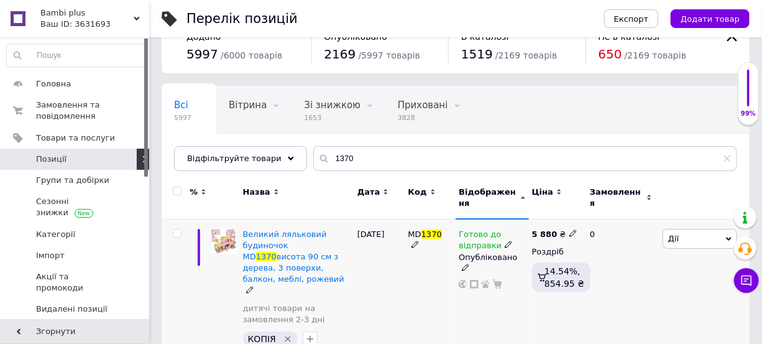
click at [507, 241] on div "Готово до відправки" at bounding box center [492, 240] width 67 height 22
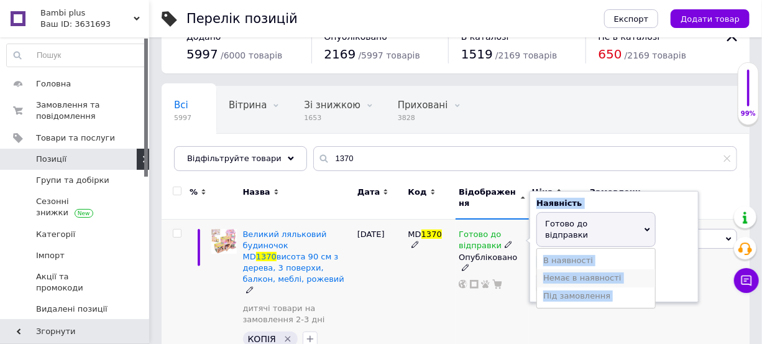
click at [563, 269] on li "Немає в наявності" at bounding box center [596, 277] width 118 height 17
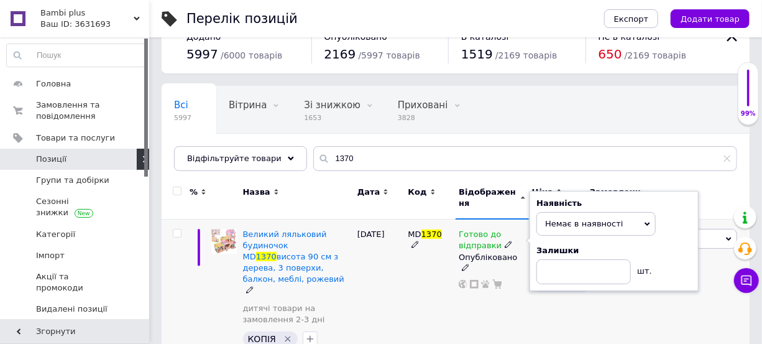
click at [471, 295] on div "Готово до відправки Наявність Немає в наявності В наявності Під замовлення Гото…" at bounding box center [492, 290] width 73 height 143
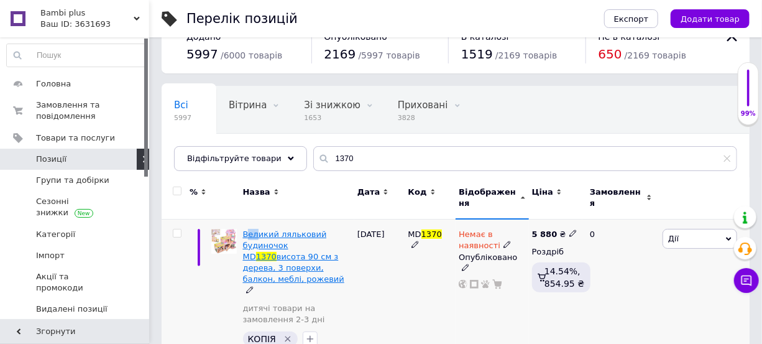
drag, startPoint x: 246, startPoint y: 226, endPoint x: 258, endPoint y: 225, distance: 11.9
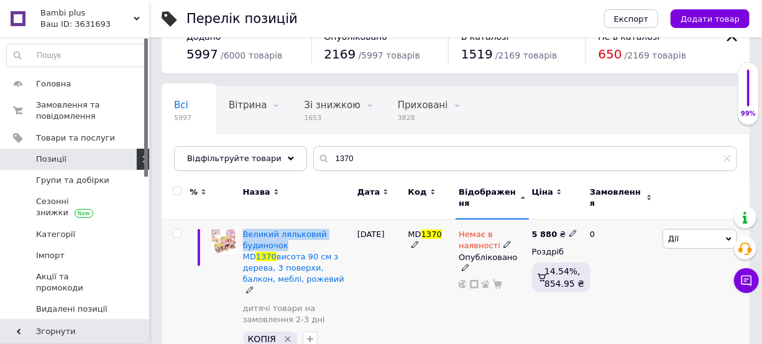
drag, startPoint x: 242, startPoint y: 224, endPoint x: 279, endPoint y: 219, distance: 37.0
copy span "Великий ляльковий будиночок"
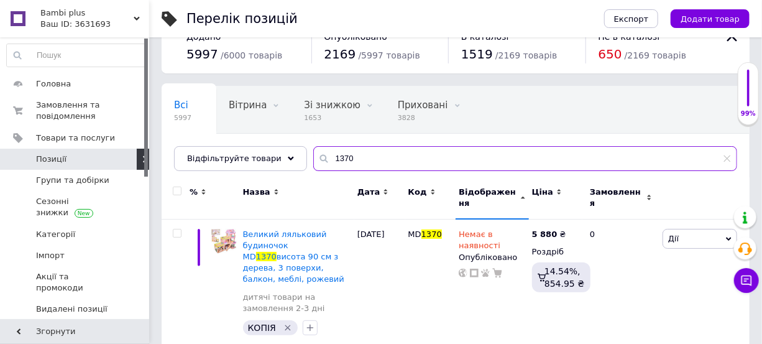
drag, startPoint x: 345, startPoint y: 155, endPoint x: 323, endPoint y: 160, distance: 22.3
click at [323, 160] on input "1370" at bounding box center [525, 158] width 424 height 25
type input "1"
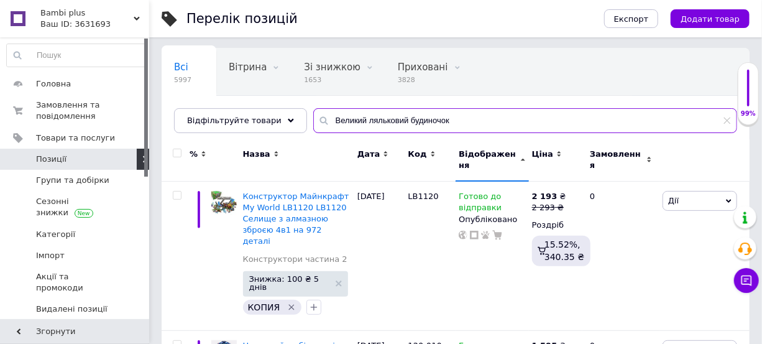
scroll to position [86, 0]
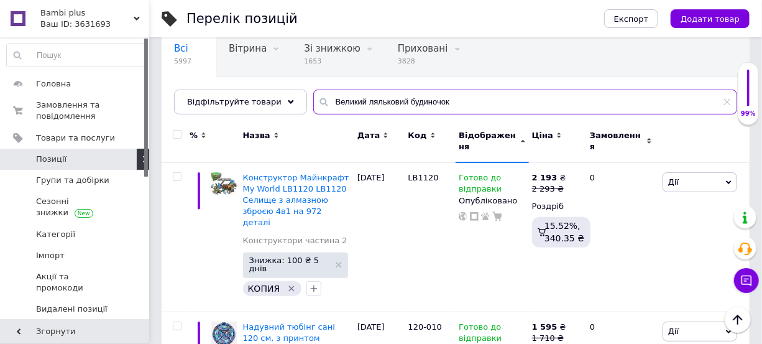
type input "Великий ляльковий будиночок"
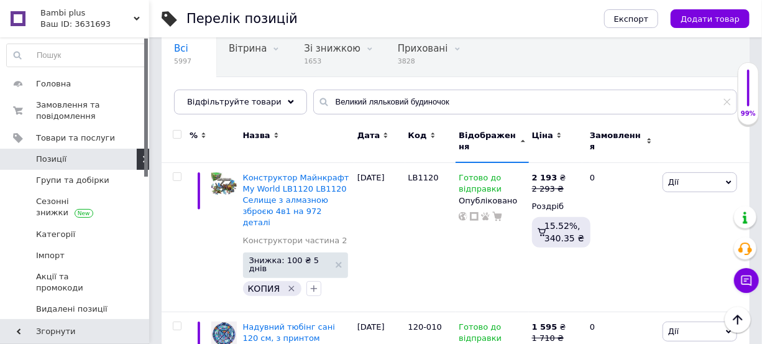
click at [499, 134] on span "Відображення" at bounding box center [488, 141] width 58 height 22
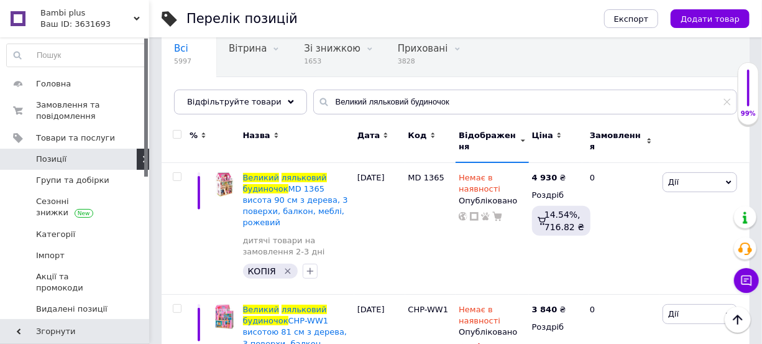
scroll to position [142, 0]
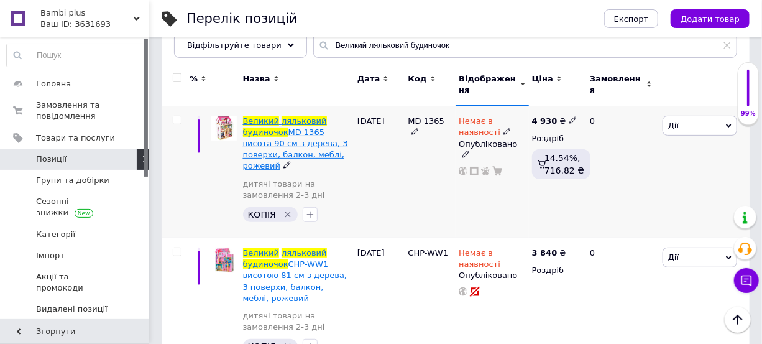
click at [287, 134] on span "MD 1365 висота 90 см з дерева, 3 поверхи, балкон, меблі, рожевий" at bounding box center [295, 149] width 105 height 44
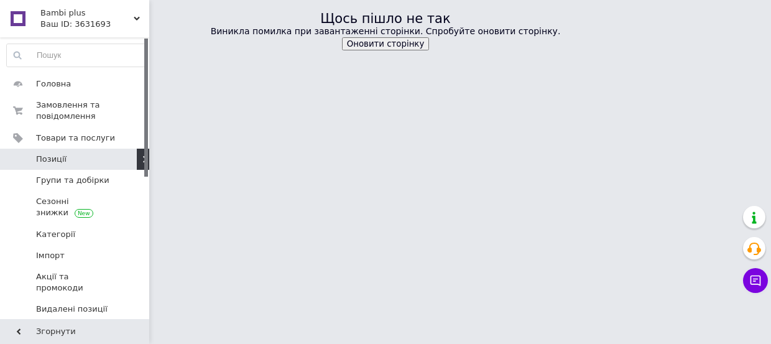
click at [404, 47] on button "Оновити сторінку" at bounding box center [386, 43] width 88 height 13
